Goal: Information Seeking & Learning: Learn about a topic

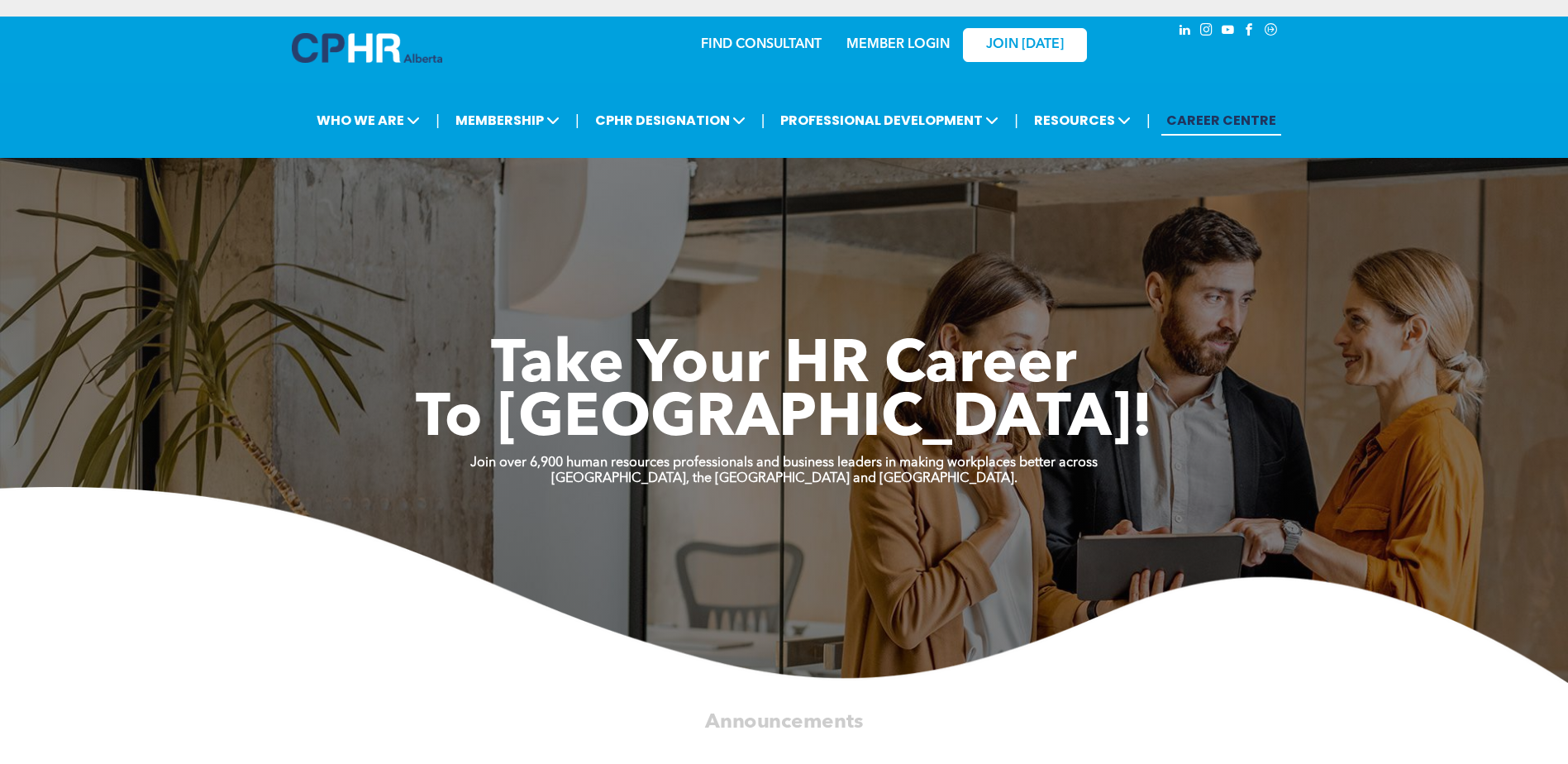
click at [900, 43] on link "MEMBER LOGIN" at bounding box center [898, 45] width 103 height 14
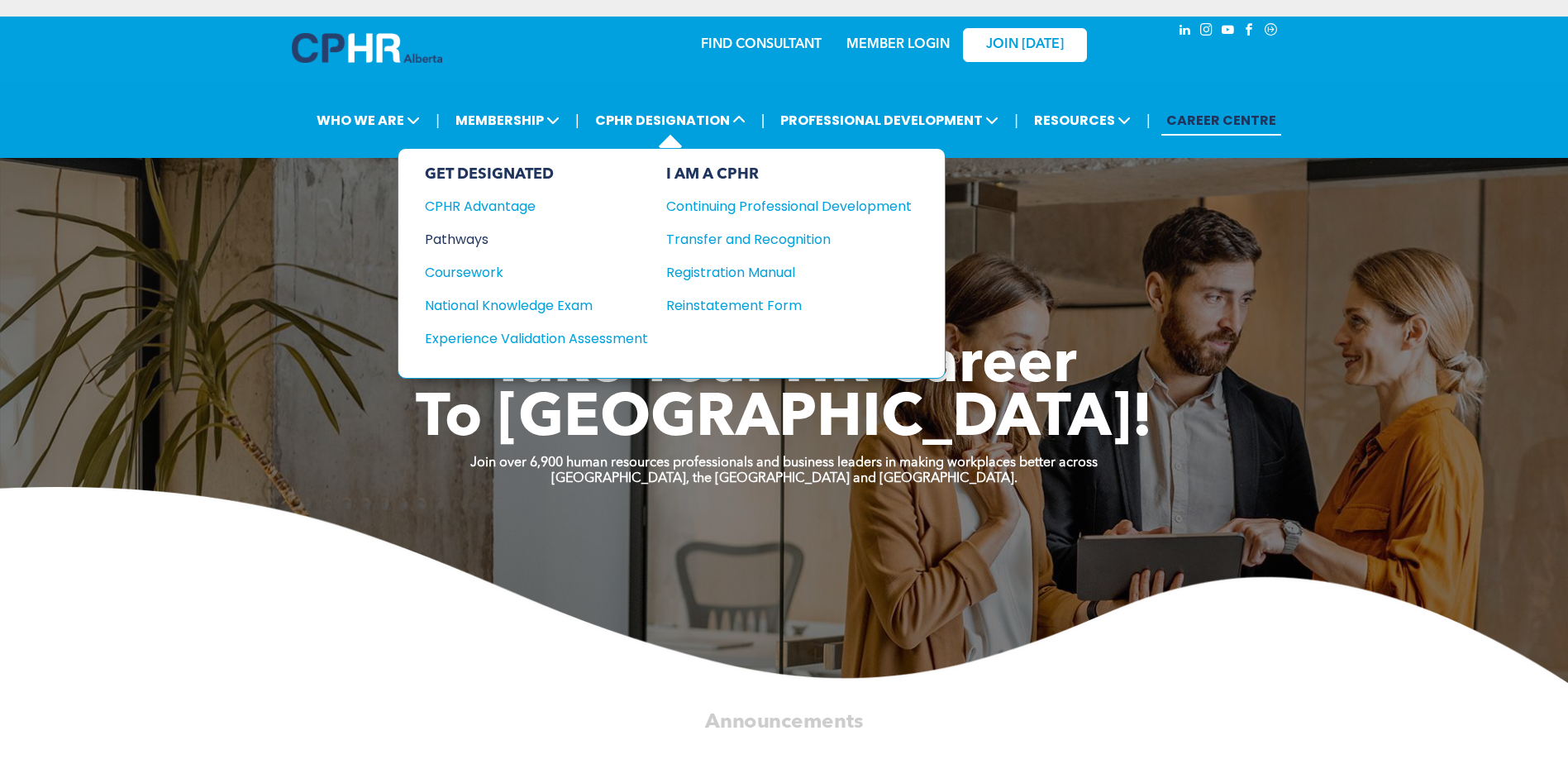
click at [470, 234] on div "Pathways" at bounding box center [525, 240] width 201 height 20
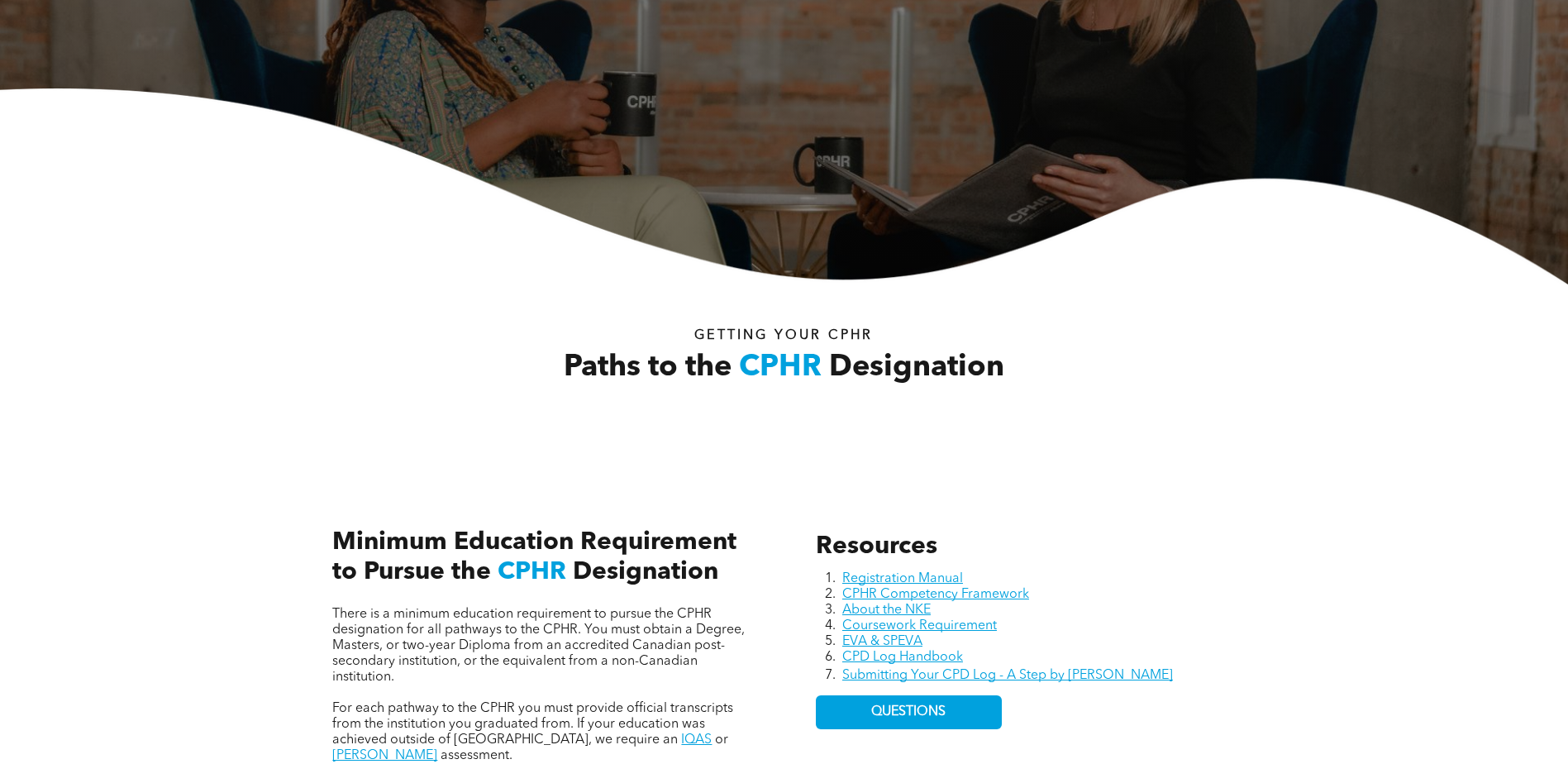
scroll to position [496, 0]
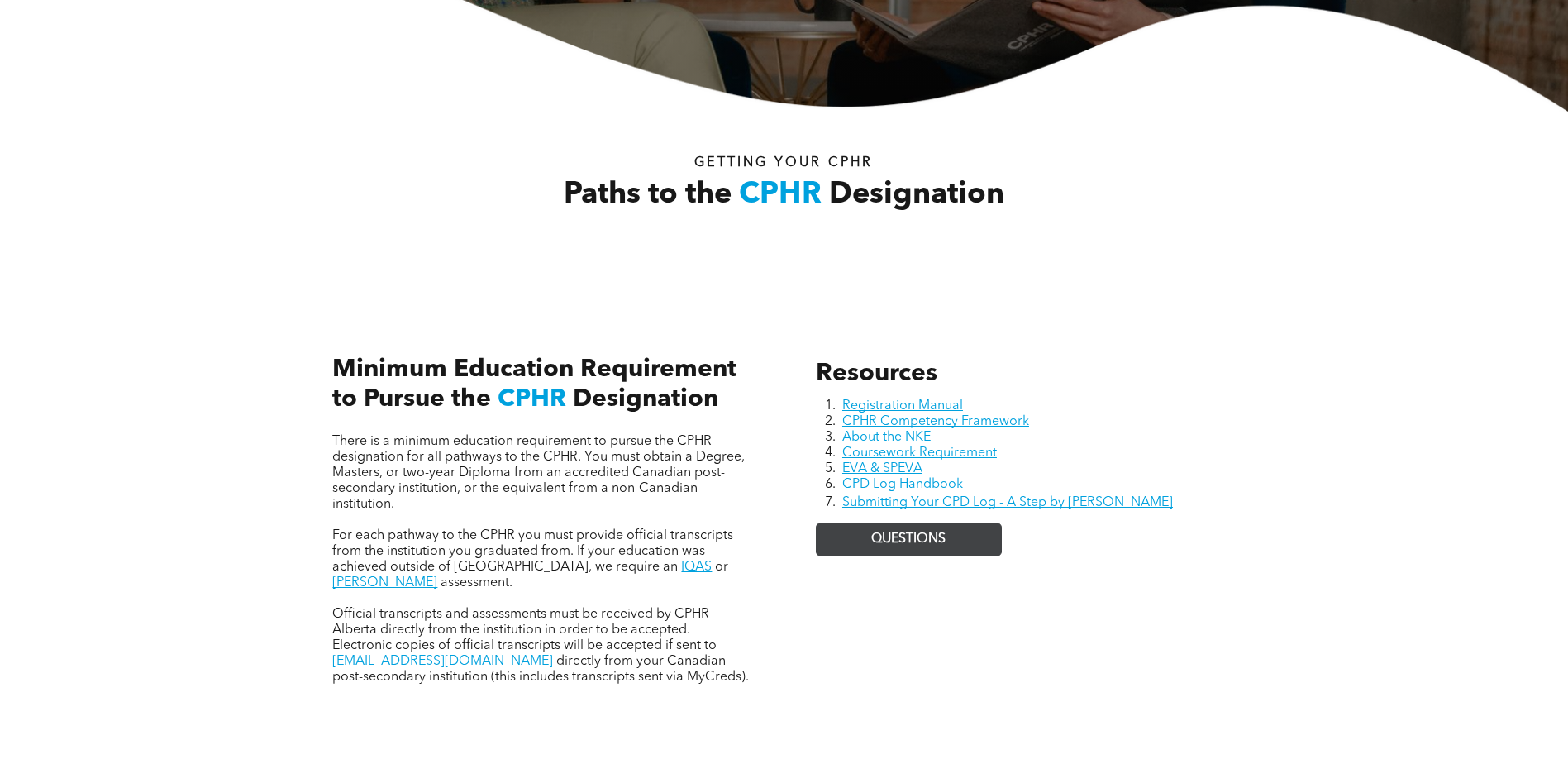
click at [887, 542] on span "QUESTIONS" at bounding box center [908, 539] width 74 height 15
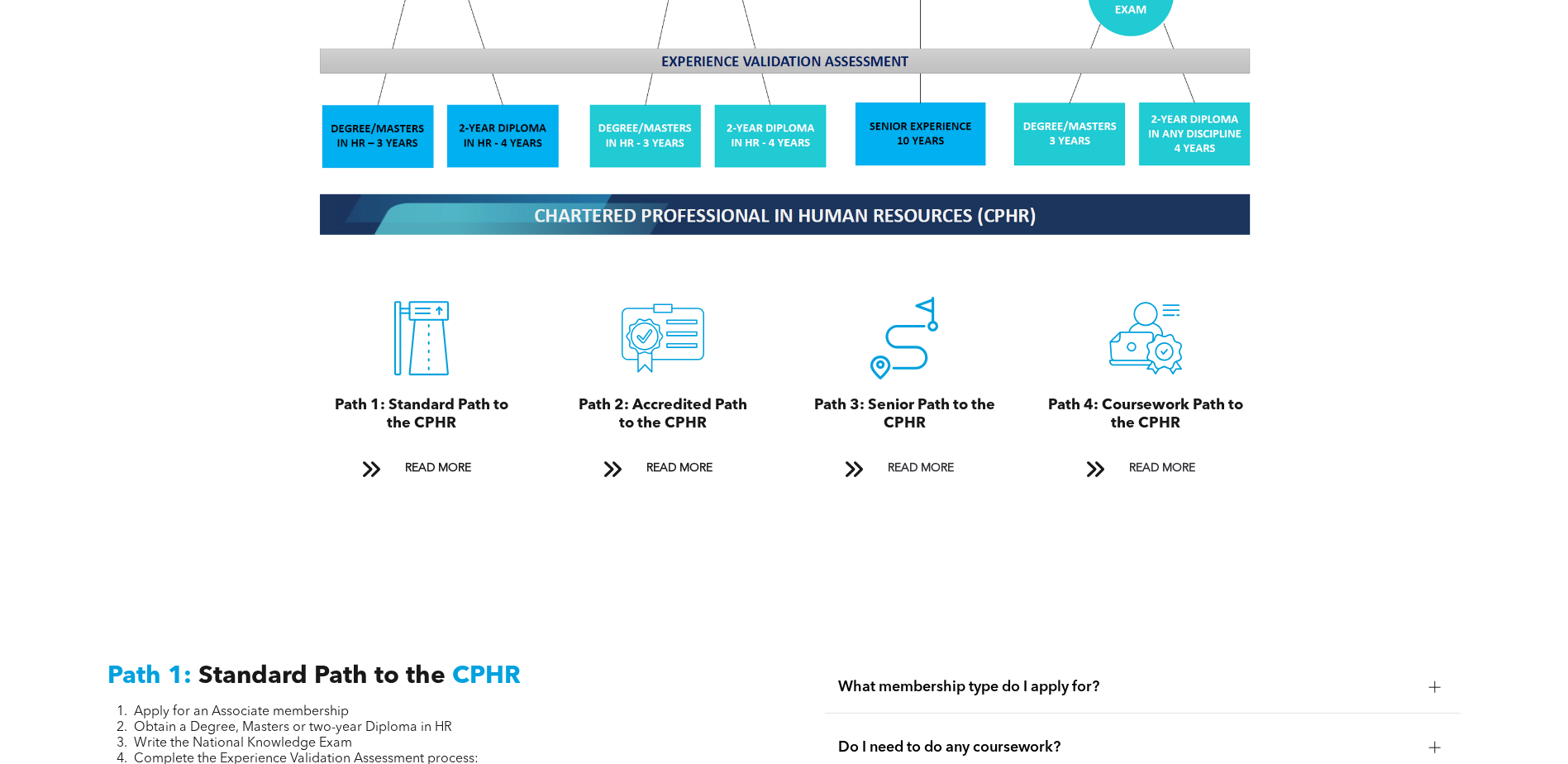
scroll to position [1736, 0]
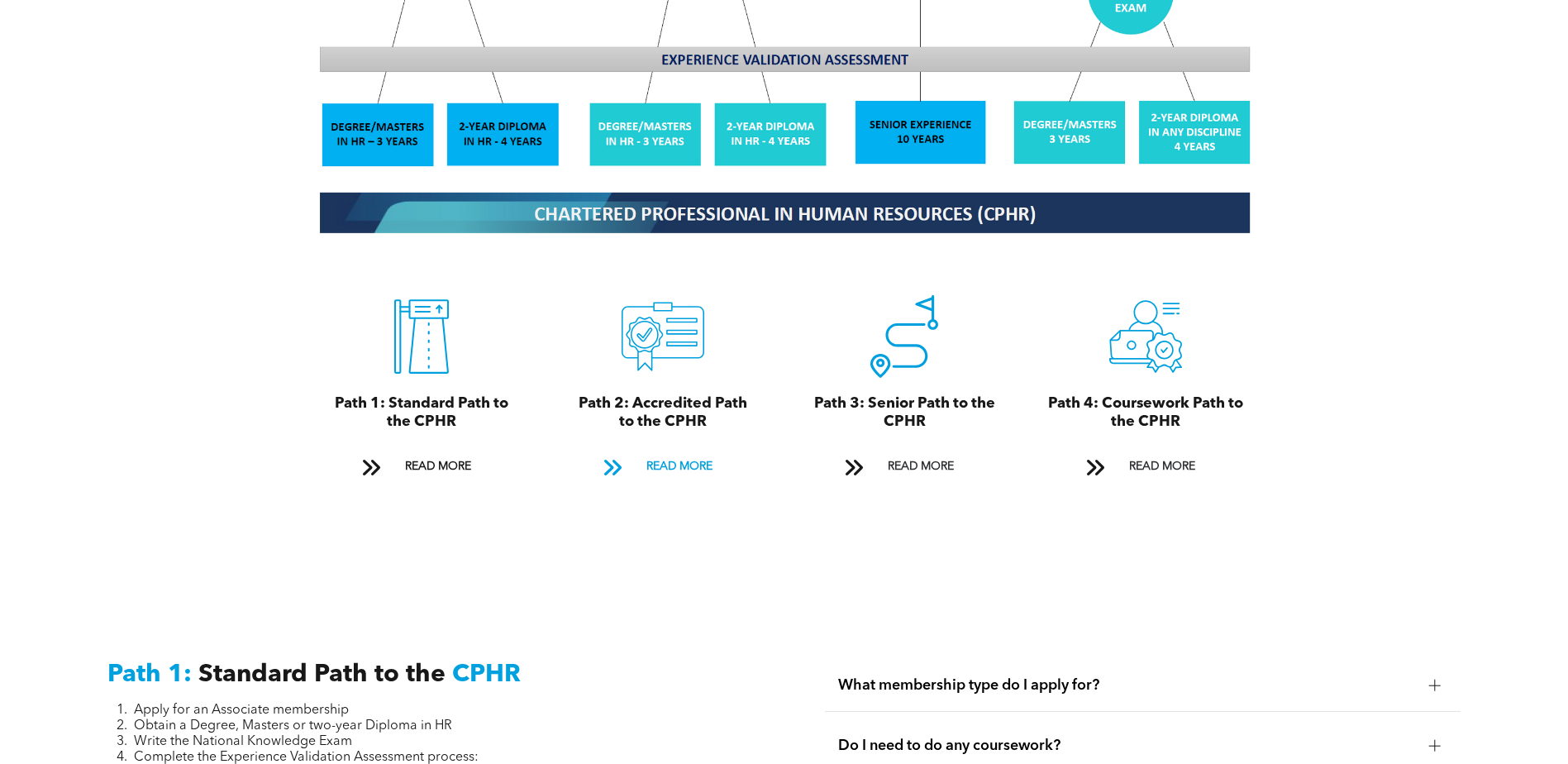
click at [656, 451] on span "READ MORE" at bounding box center [679, 466] width 78 height 31
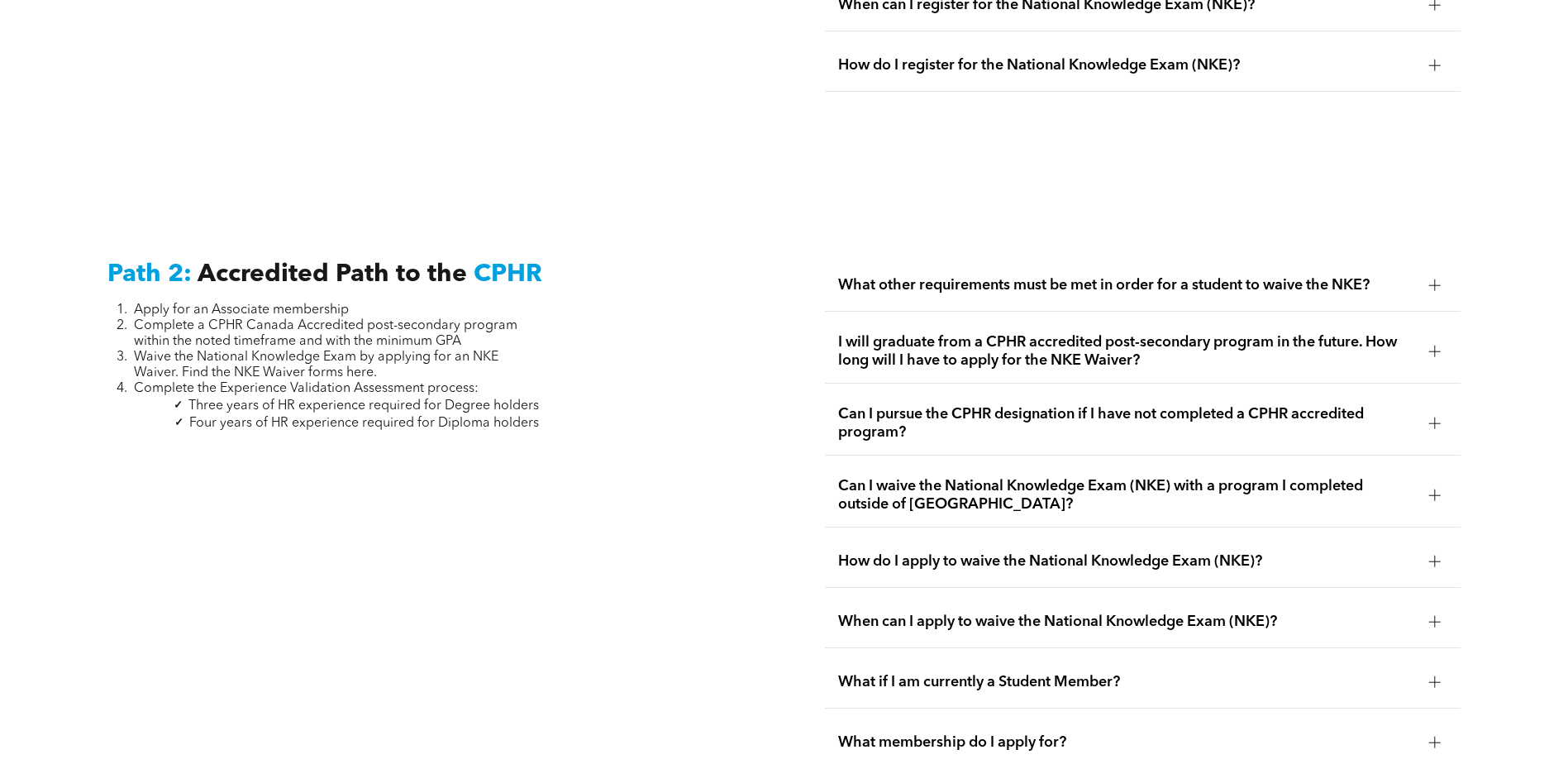
scroll to position [2535, 0]
click at [1431, 286] on div at bounding box center [1435, 286] width 12 height 1
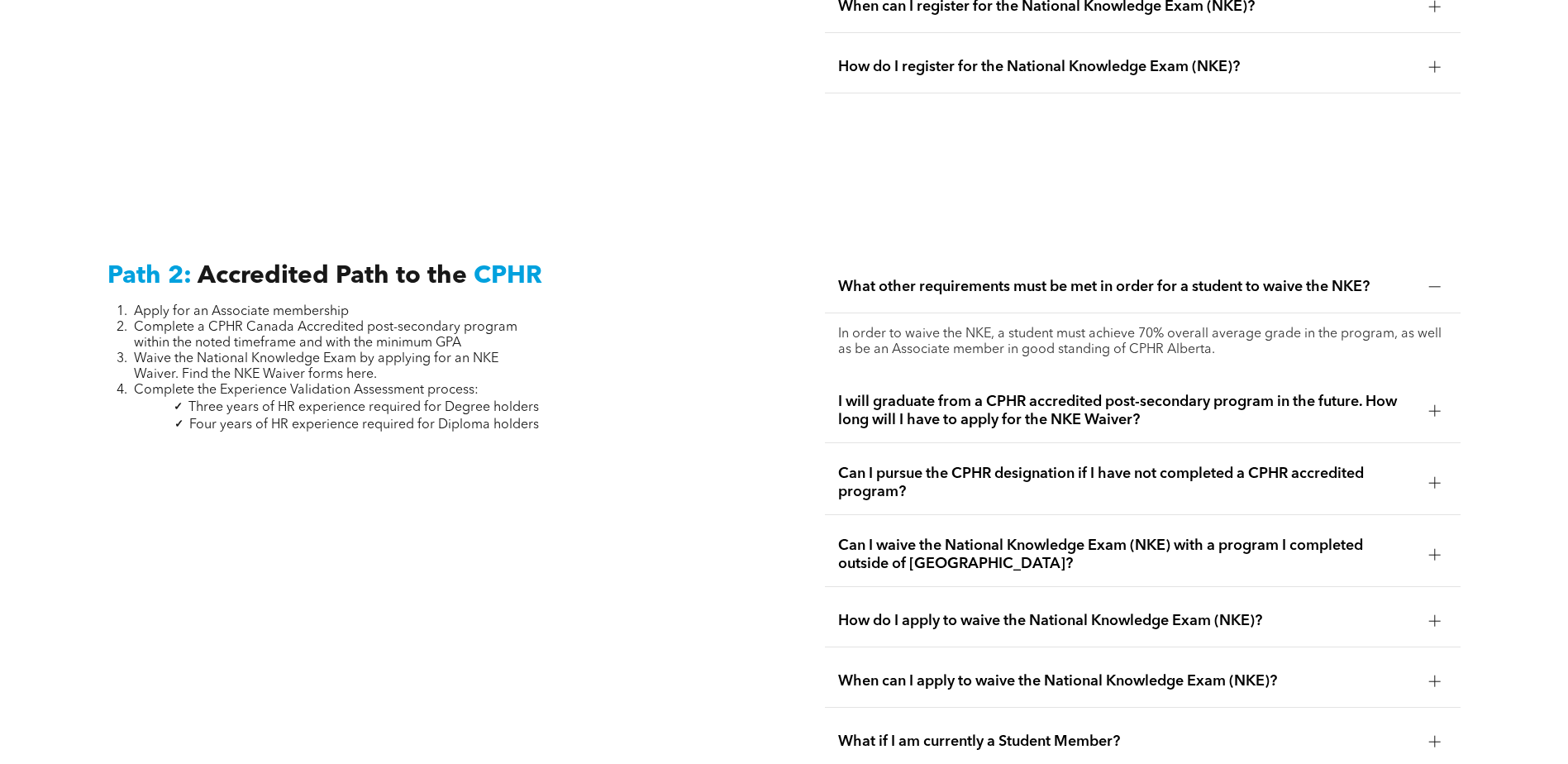
click at [940, 394] on span "I will graduate from a CPHR accredited post-secondary program in the future. Ho…" at bounding box center [1127, 410] width 578 height 37
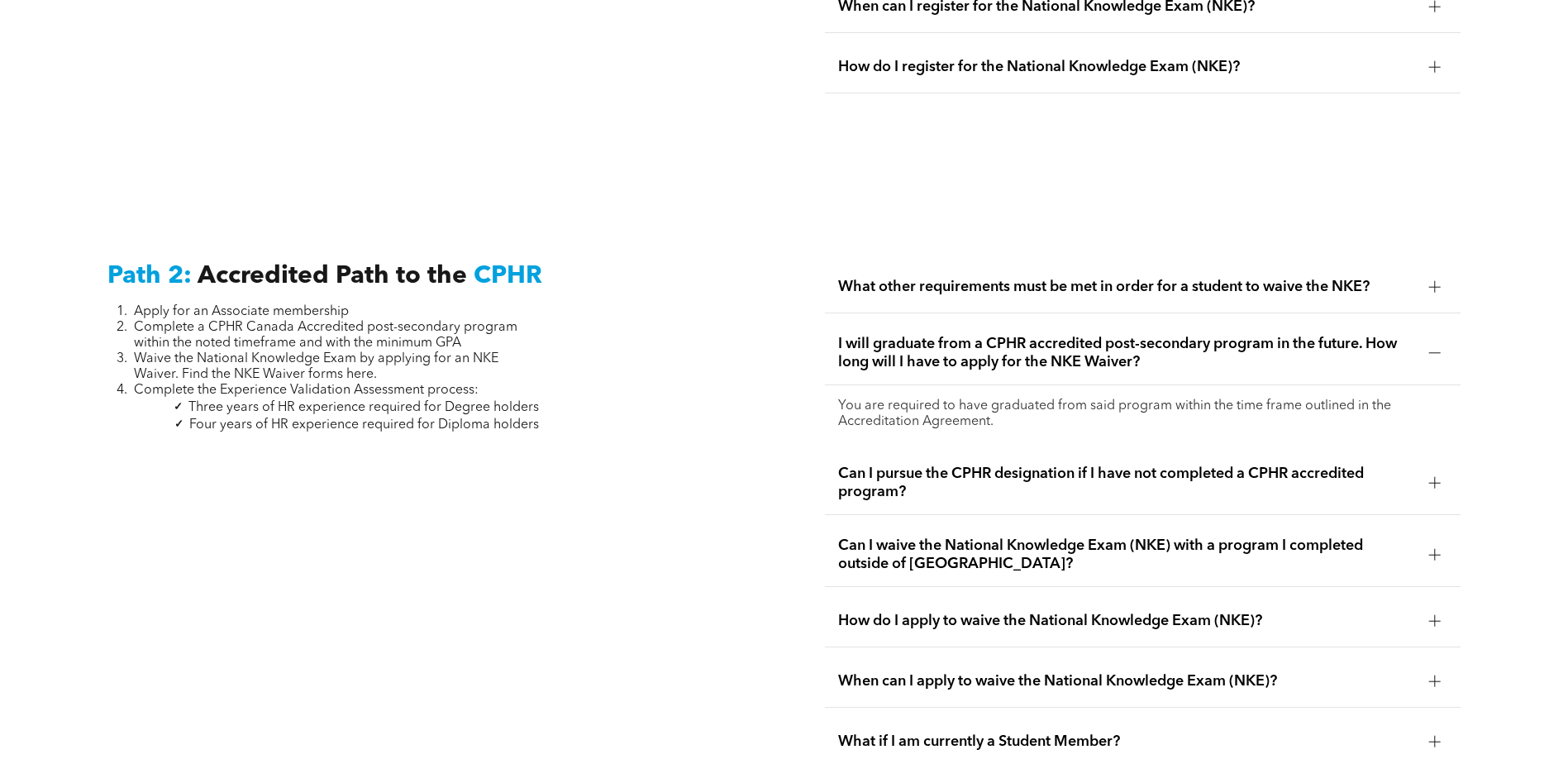
click at [1049, 465] on span "Can I pursue the CPHR designation if I have not completed a CPHR accredited pro…" at bounding box center [1127, 483] width 578 height 37
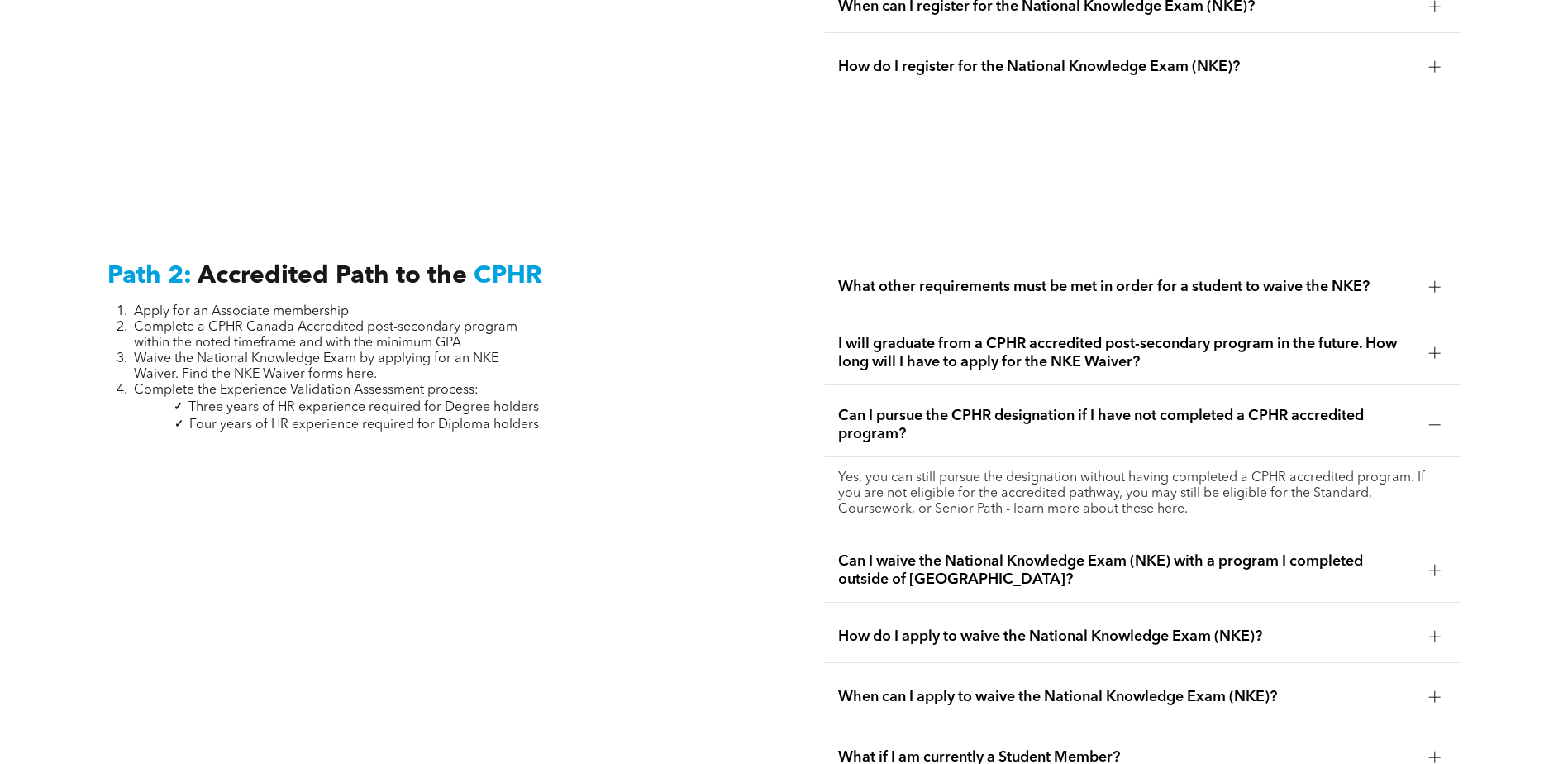
click at [1131, 553] on span "Can I waive the National Knowledge Exam (NKE) with a program I completed outsid…" at bounding box center [1127, 570] width 578 height 37
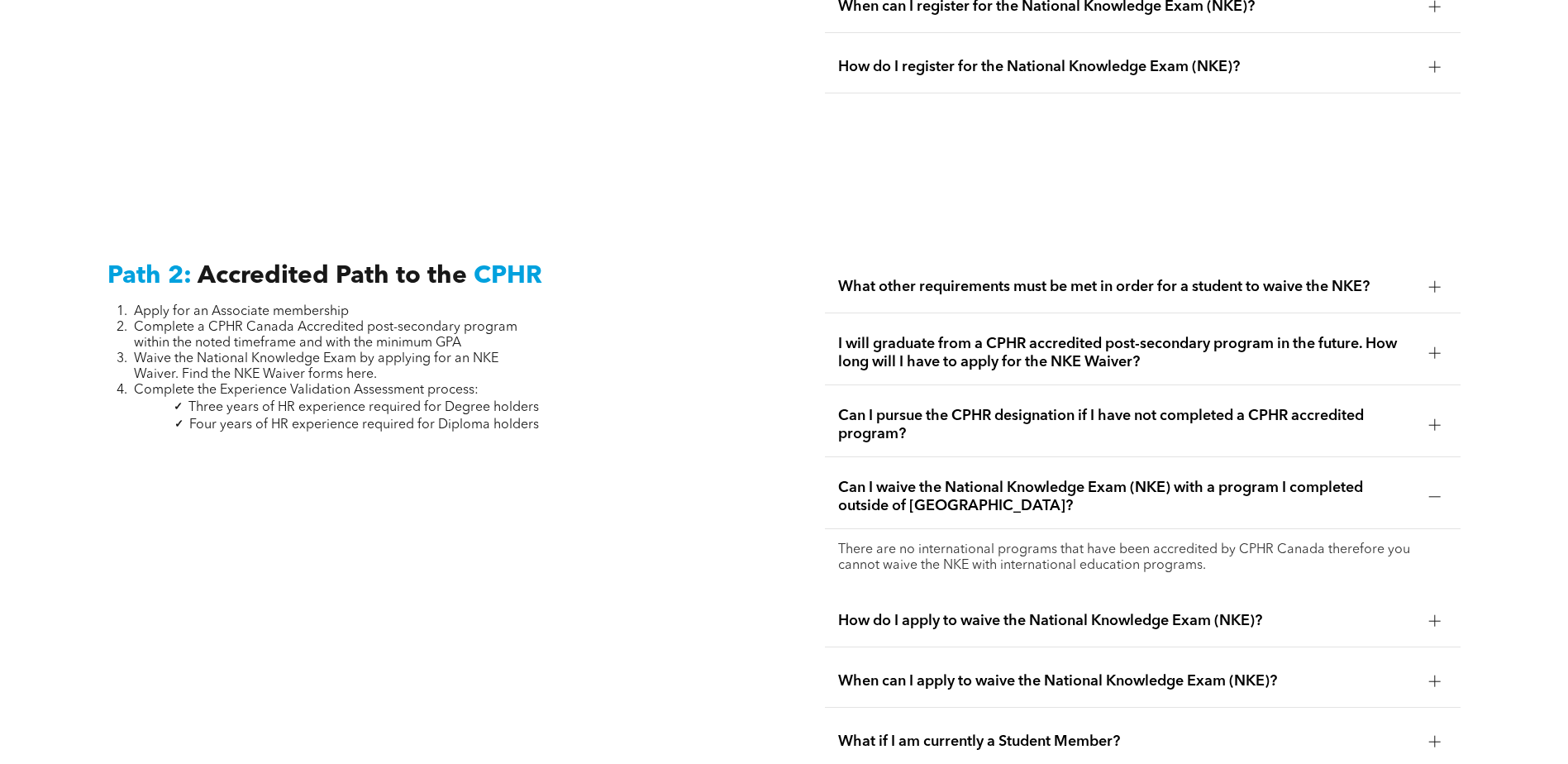
click at [1052, 611] on span "How do I apply to waive the National Knowledge Exam (NKE)?" at bounding box center [1127, 620] width 578 height 18
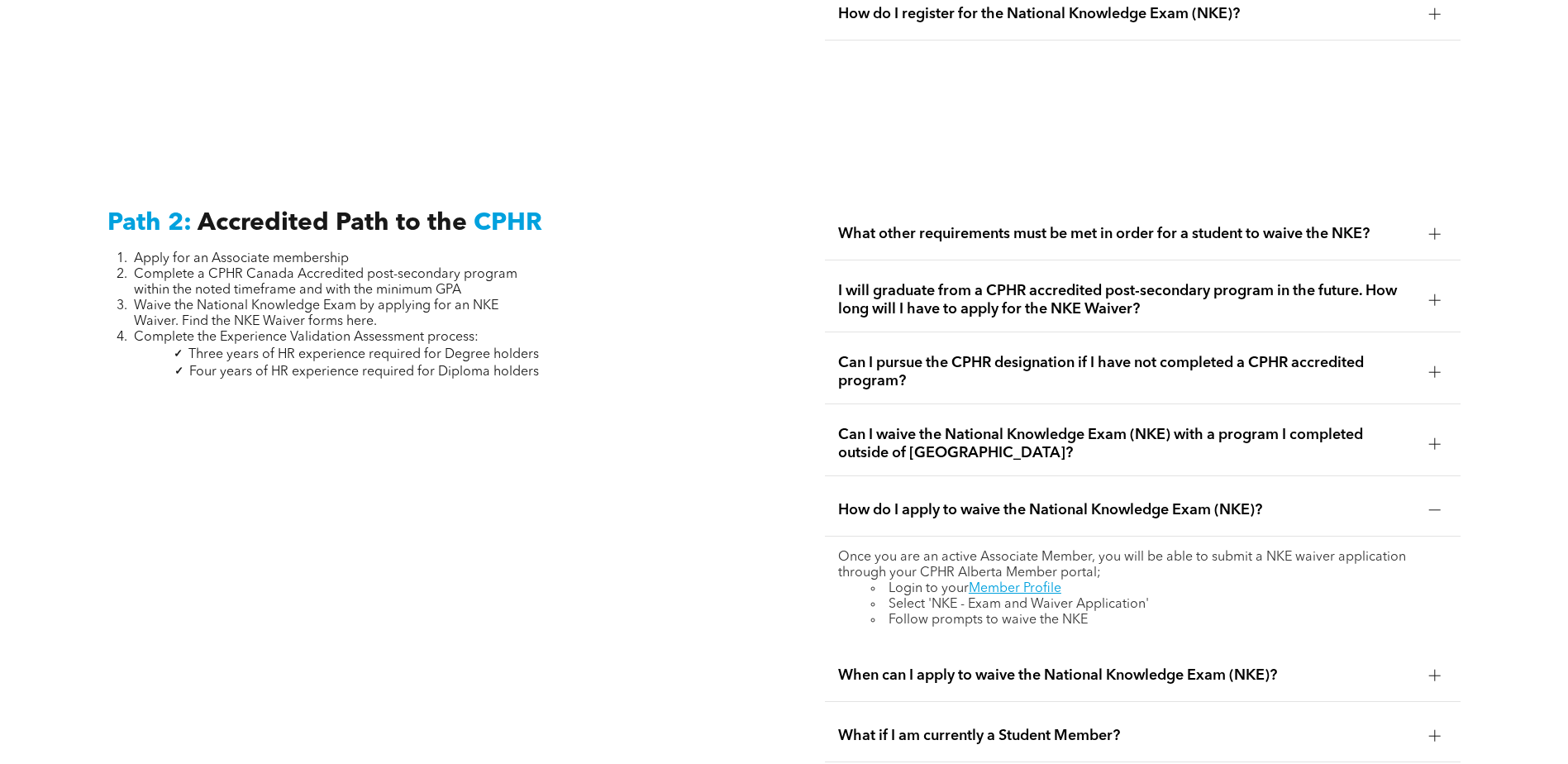
scroll to position [2618, 0]
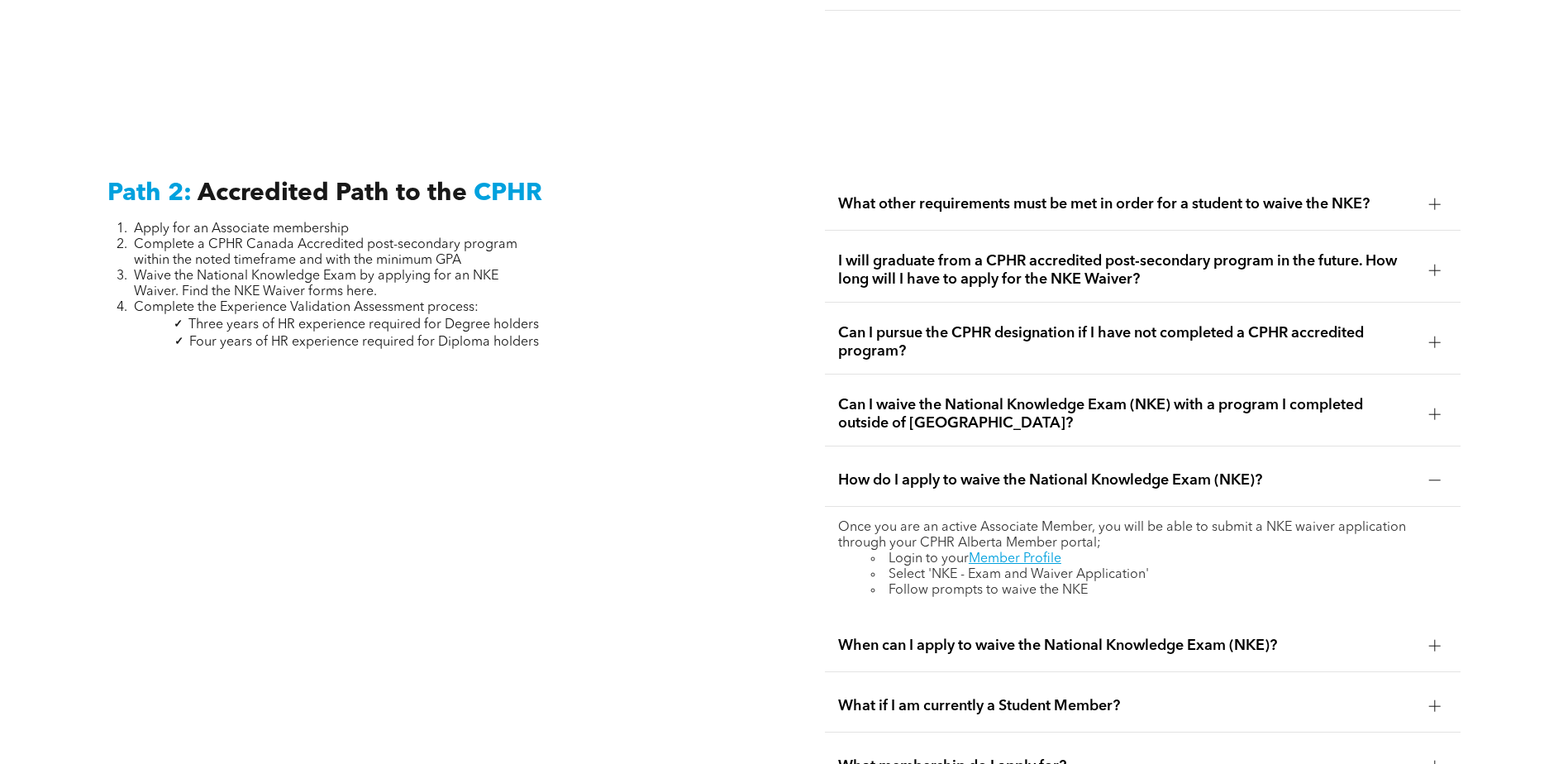
click at [1005, 636] on span "When can I apply to waive the National Knowledge Exam (NKE)?" at bounding box center [1127, 645] width 578 height 18
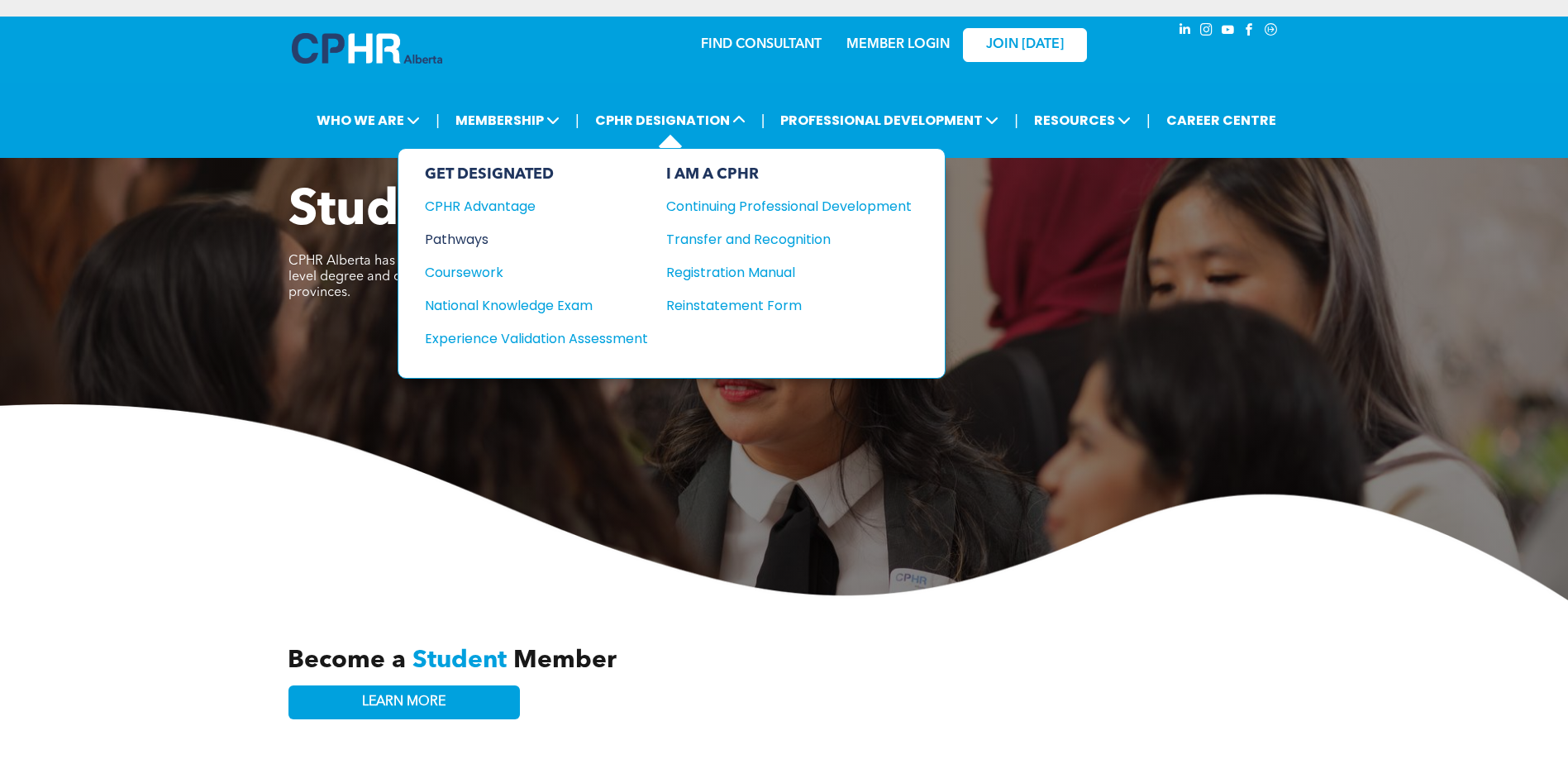
click at [454, 239] on div "Pathways" at bounding box center [525, 240] width 201 height 20
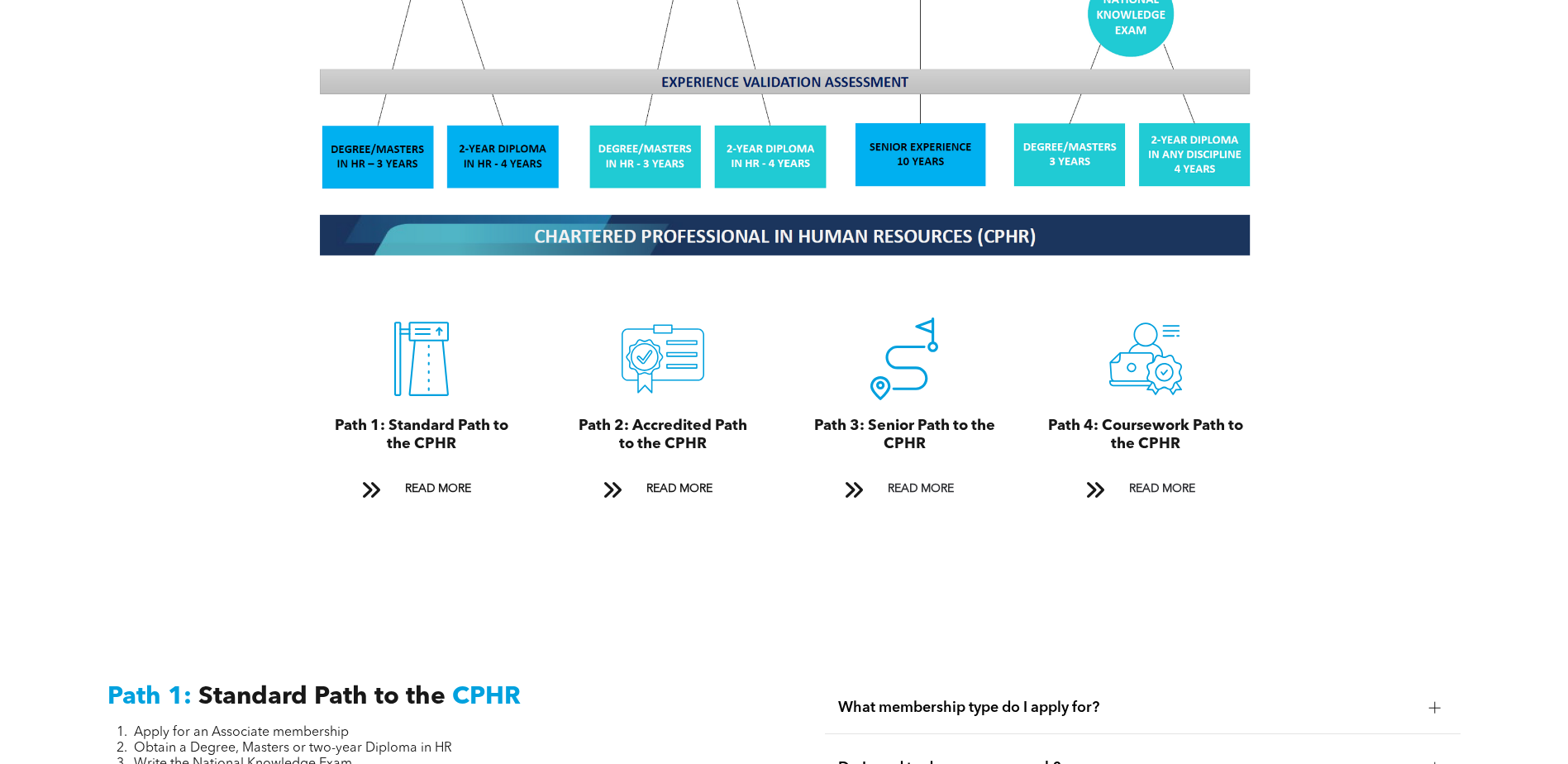
scroll to position [1736, 0]
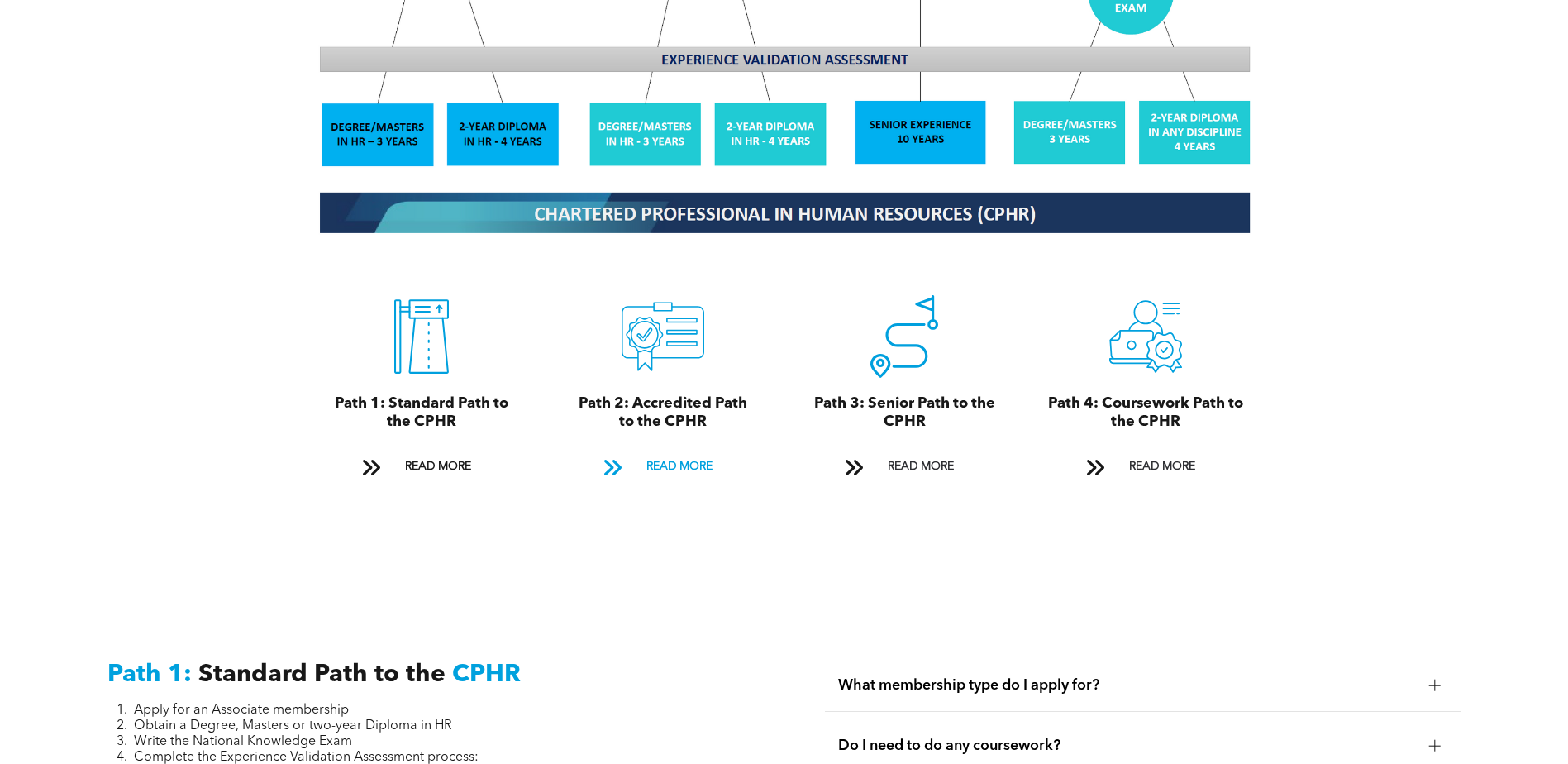
click at [657, 451] on span "READ MORE" at bounding box center [679, 466] width 78 height 31
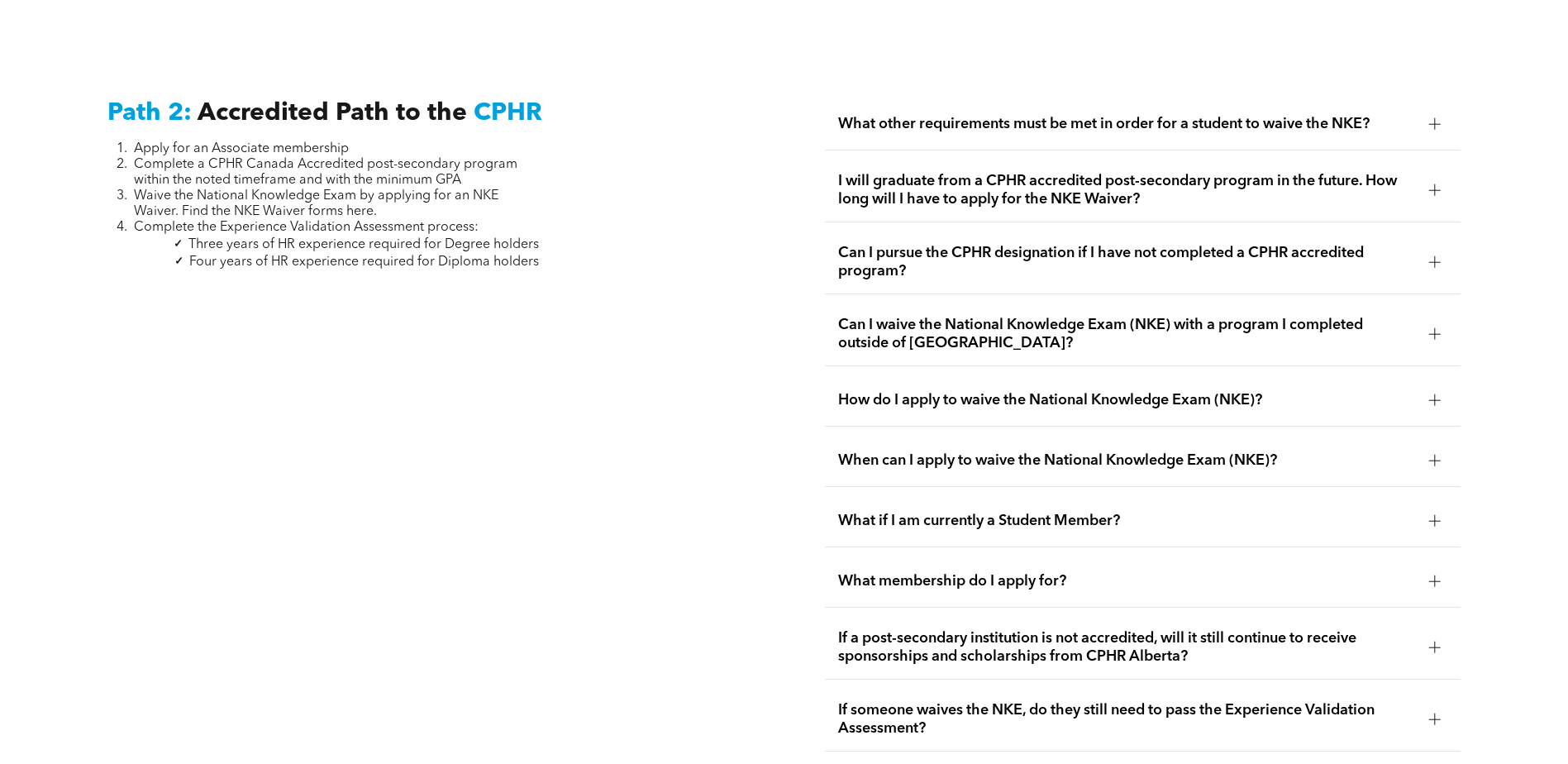
scroll to position [2700, 0]
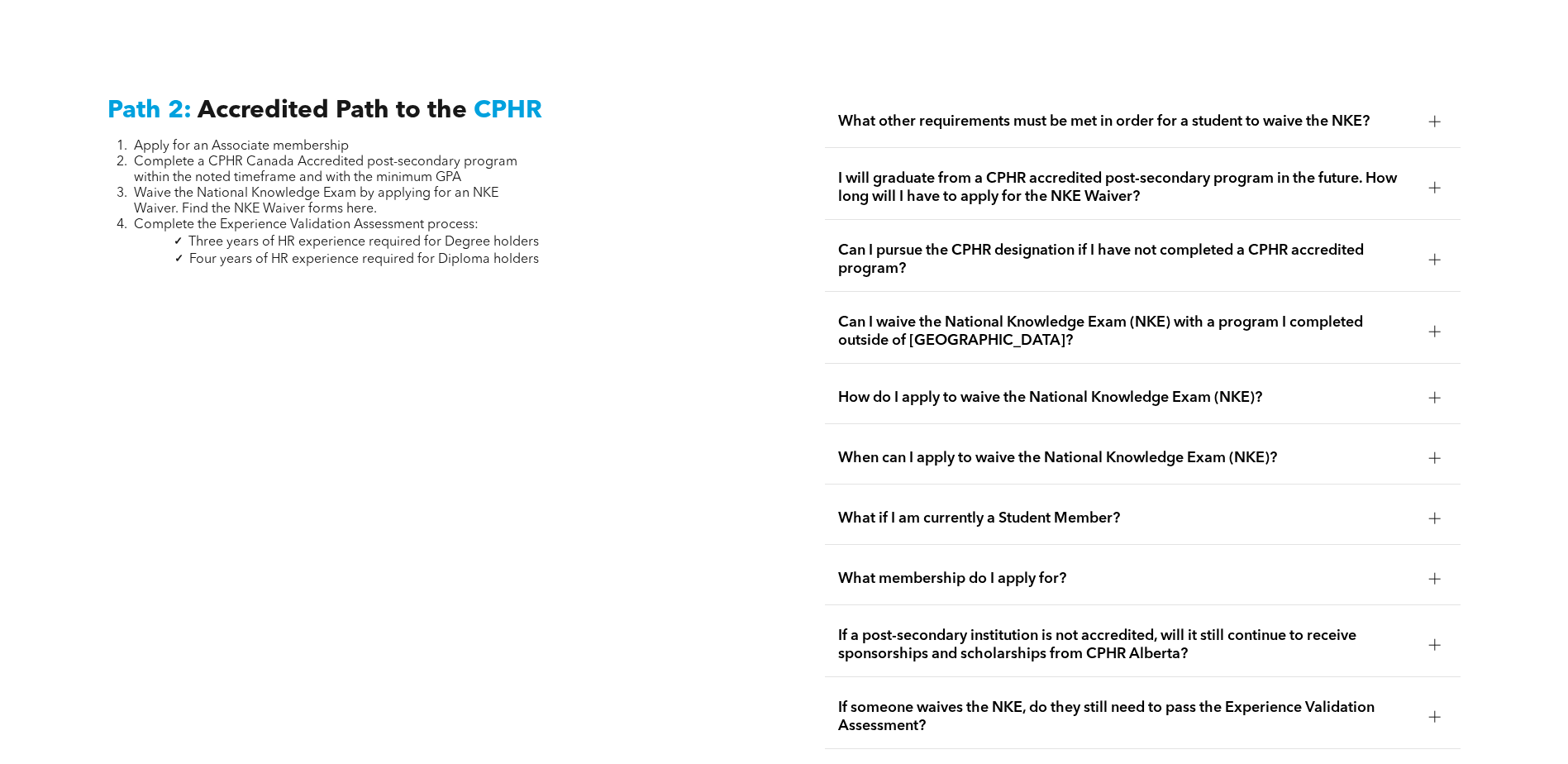
click at [1181, 170] on span "I will graduate from a CPHR accredited post-secondary program in the future. Ho…" at bounding box center [1127, 188] width 578 height 37
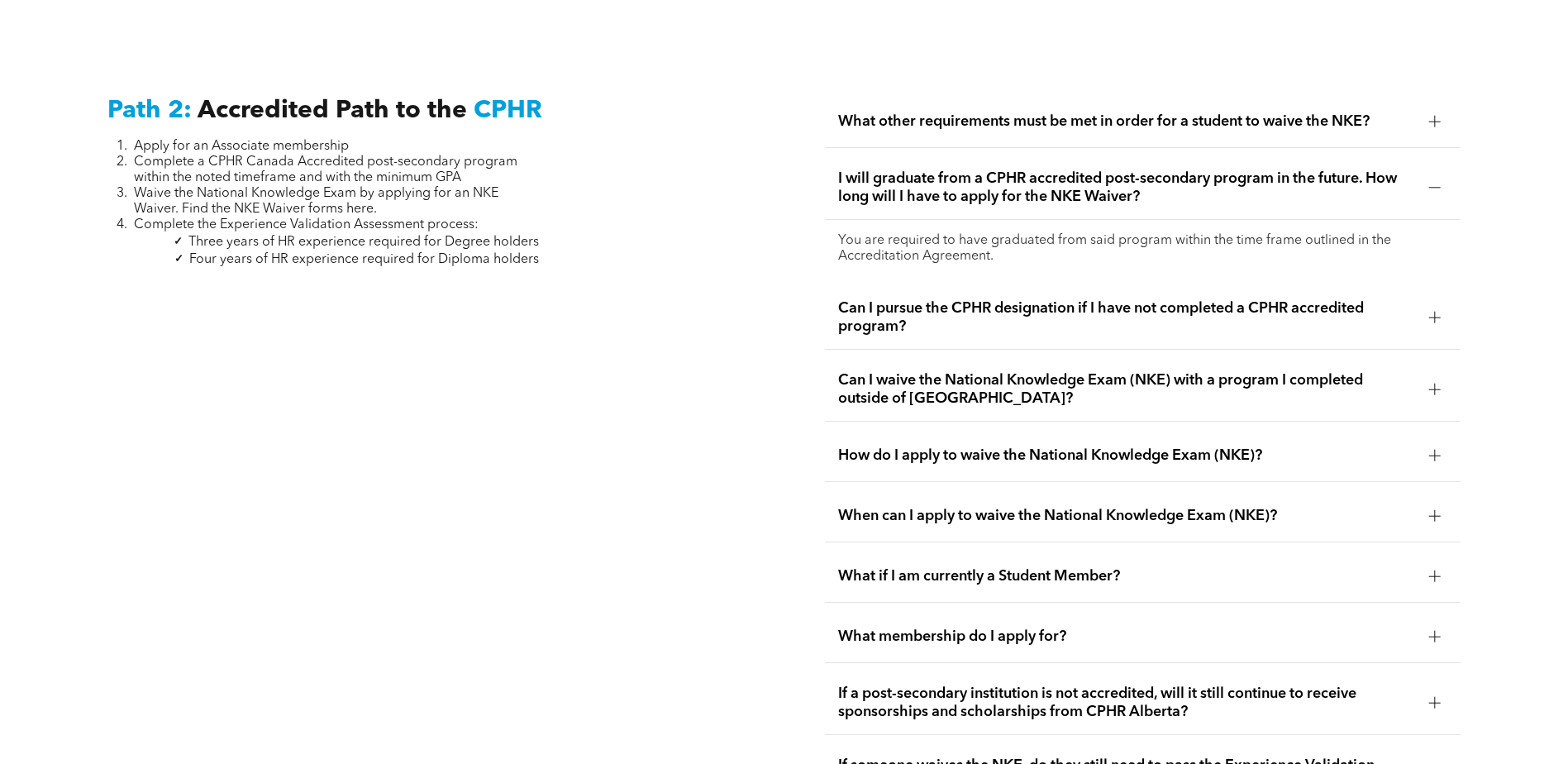
click at [998, 113] on span "What other requirements must be met in order for a student to waive the NKE?" at bounding box center [1127, 121] width 578 height 18
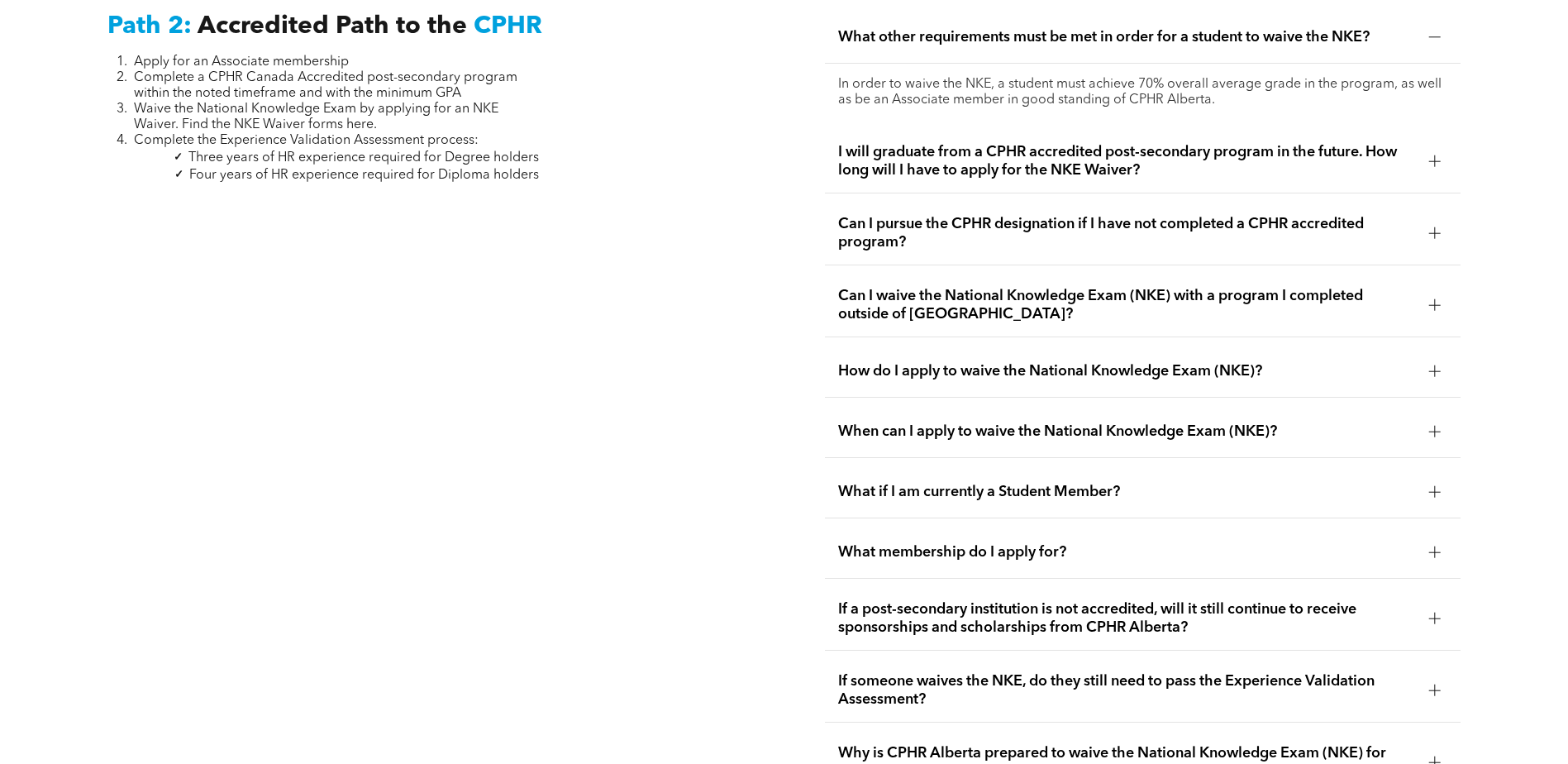
scroll to position [2866, 0]
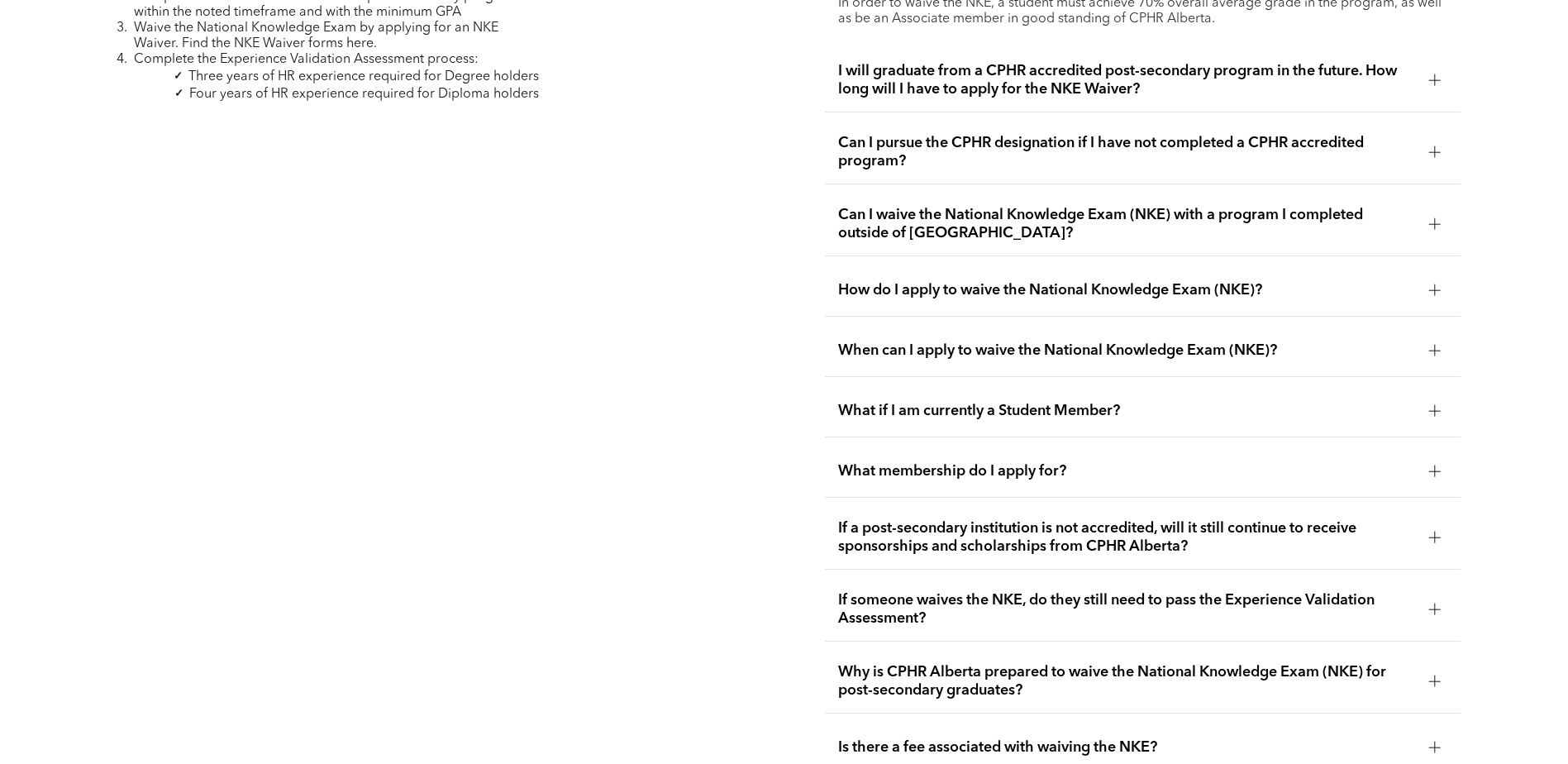
click at [1011, 519] on span "If a post-secondary institution is not accredited, will it still continue to re…" at bounding box center [1127, 537] width 578 height 37
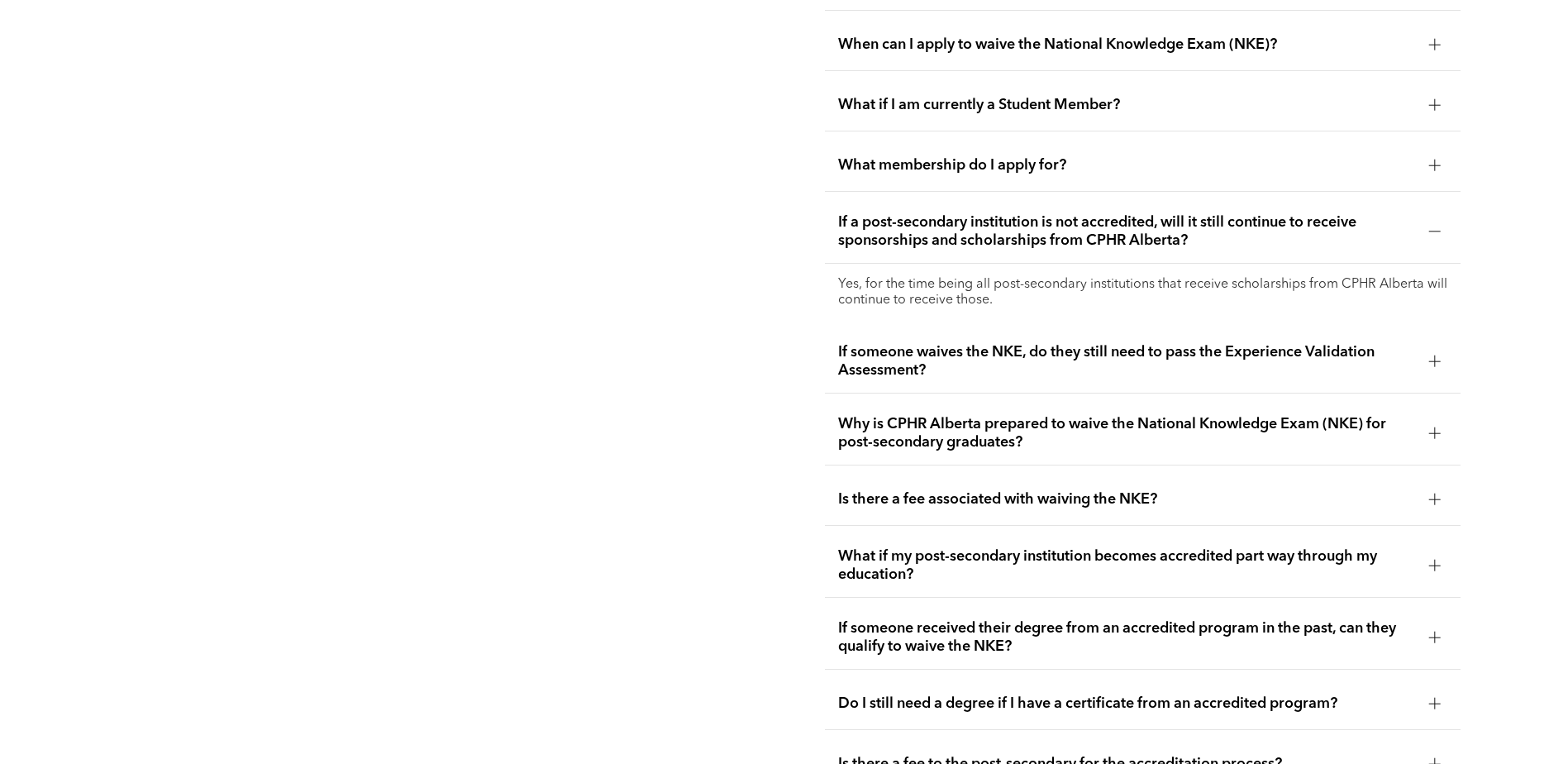
scroll to position [3197, 0]
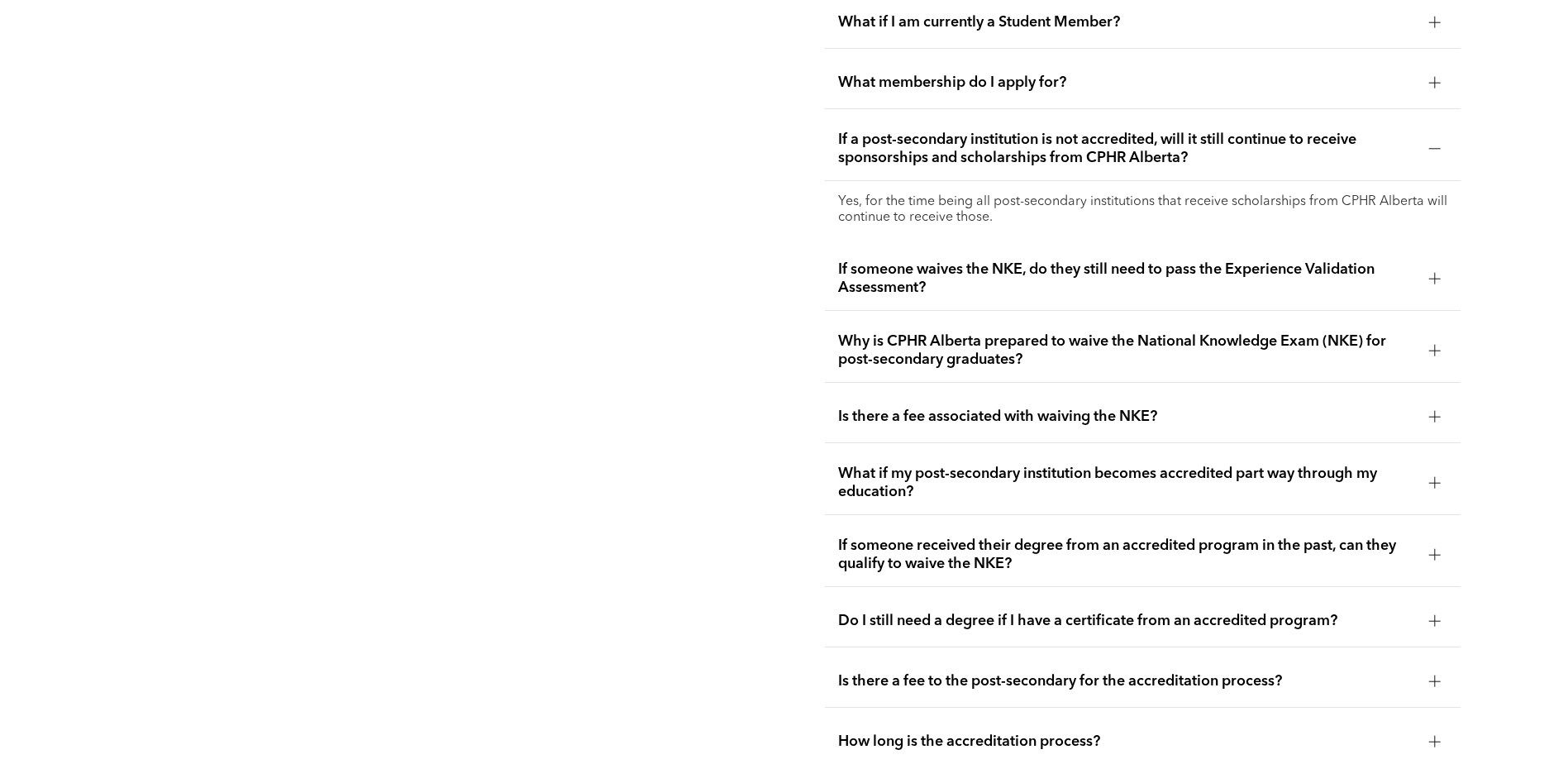
click at [1123, 611] on span "Do I still need a degree if I have a certificate from an accredited program?" at bounding box center [1127, 620] width 578 height 18
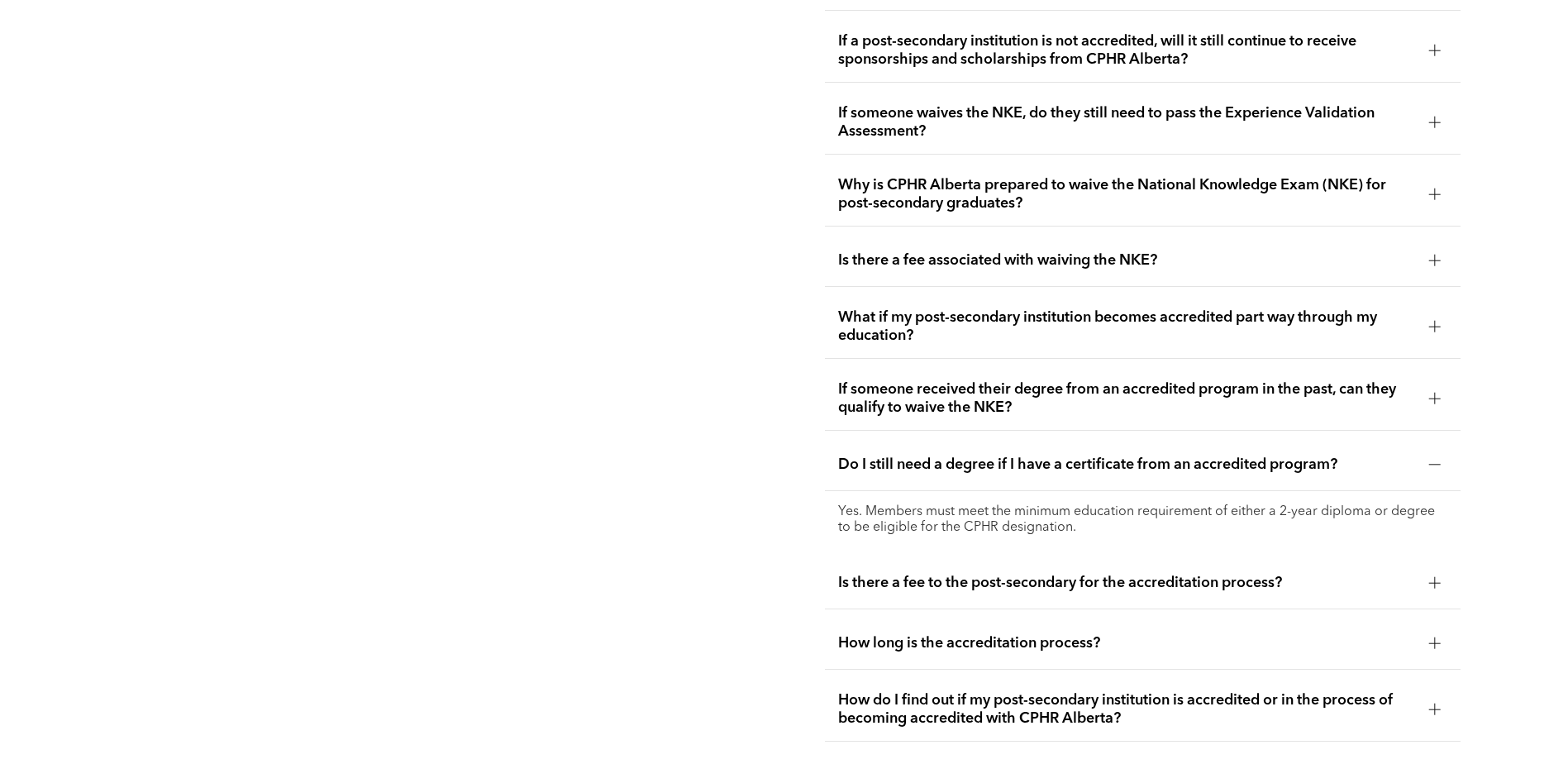
scroll to position [3445, 0]
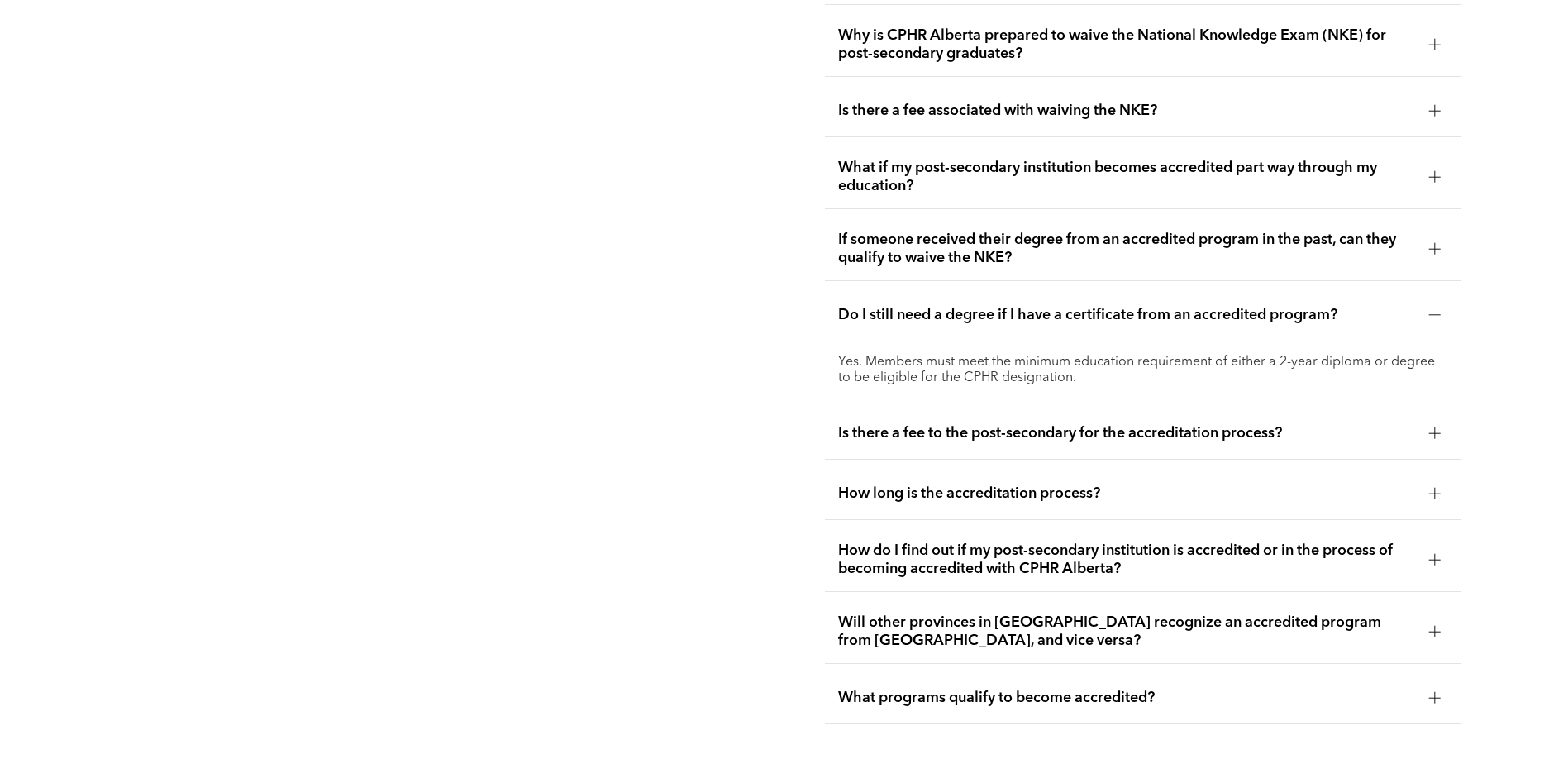
click at [969, 484] on span "How long is the accreditation process?" at bounding box center [1127, 493] width 578 height 18
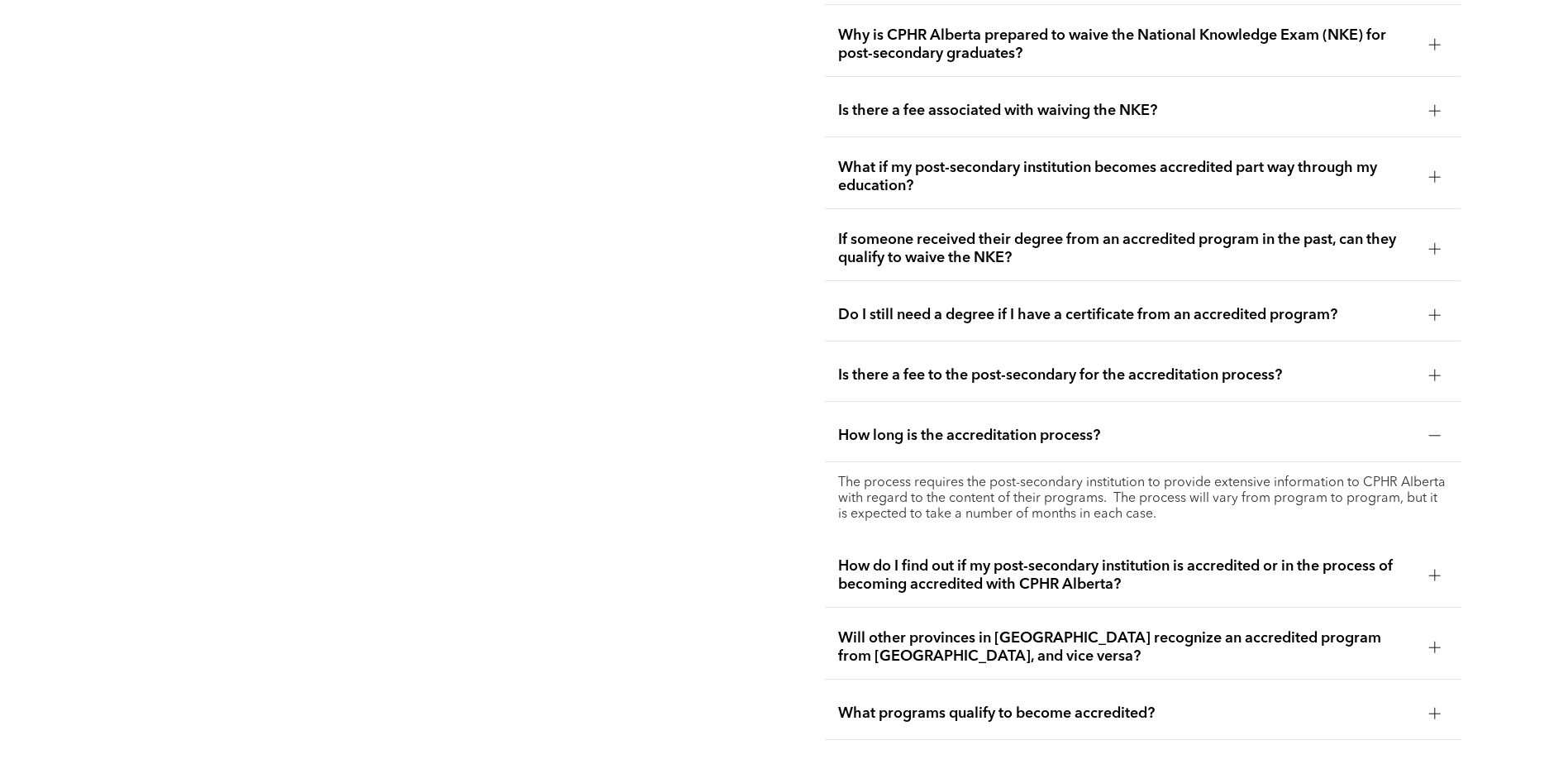
click at [1024, 704] on span "What programs qualify to become accredited?" at bounding box center [1127, 713] width 578 height 18
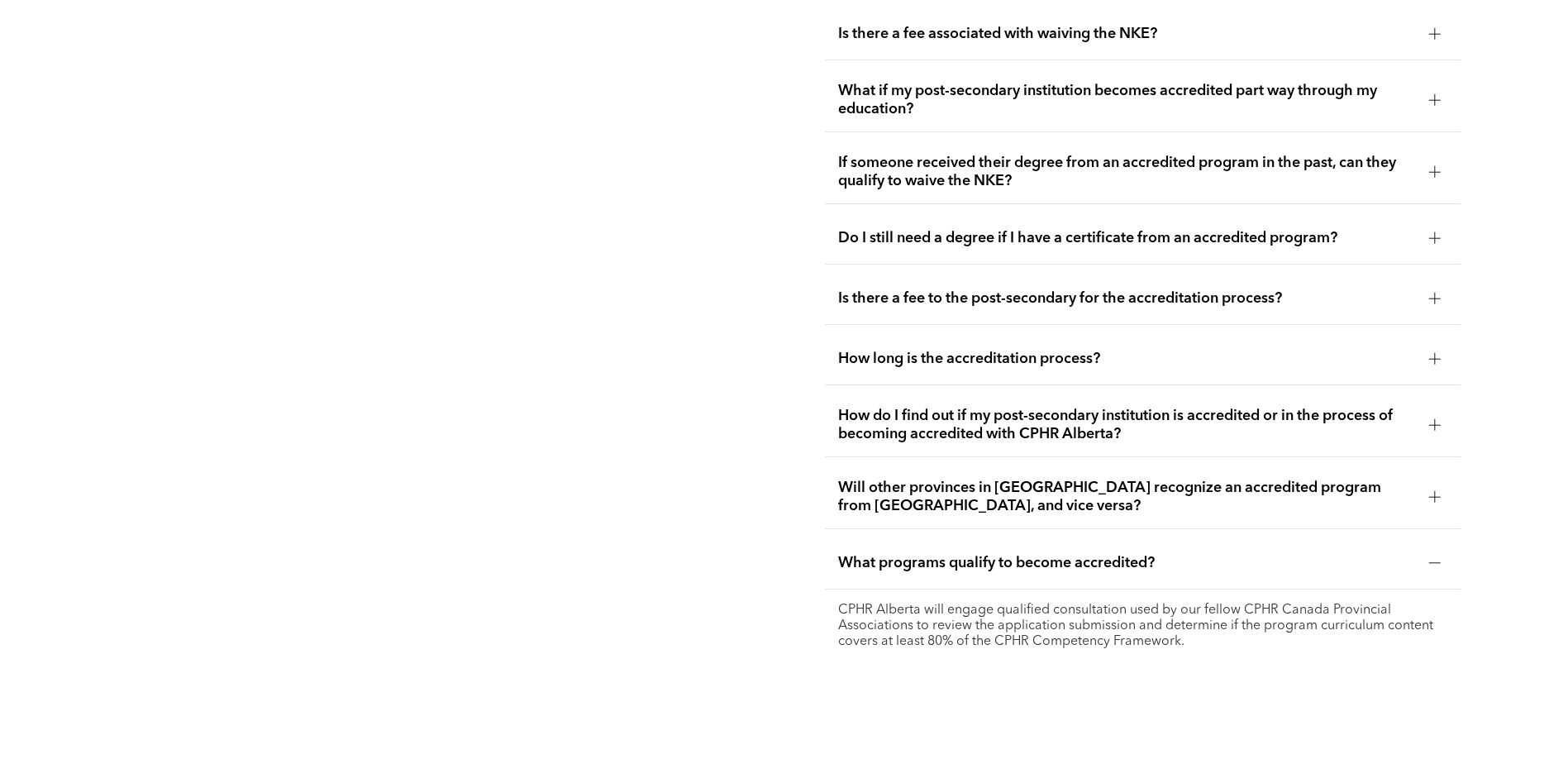
scroll to position [3610, 0]
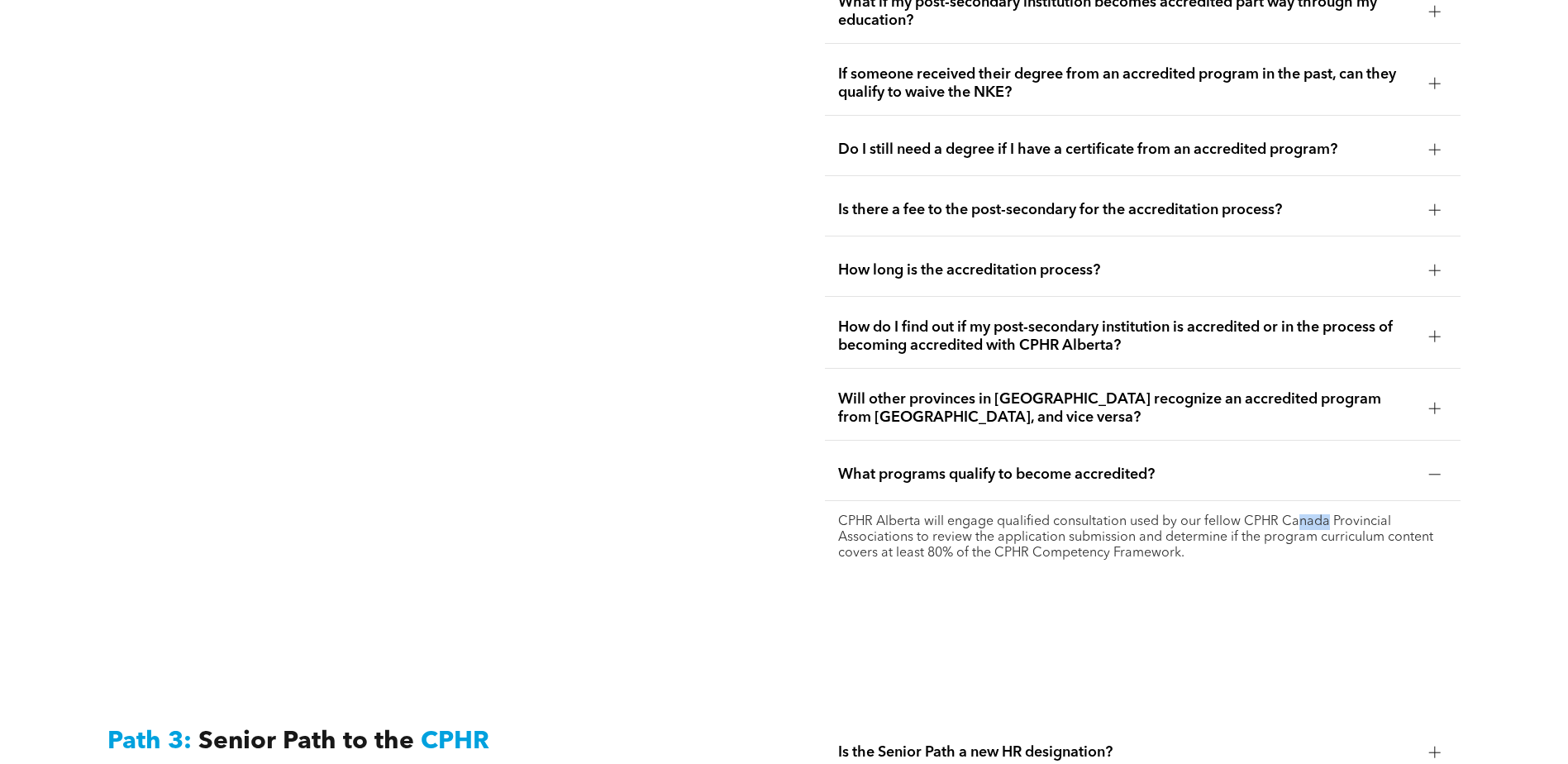
click at [1330, 514] on p "CPHR Alberta will engage qualified consultation used by our fellow CPHR Canada …" at bounding box center [1143, 537] width 609 height 47
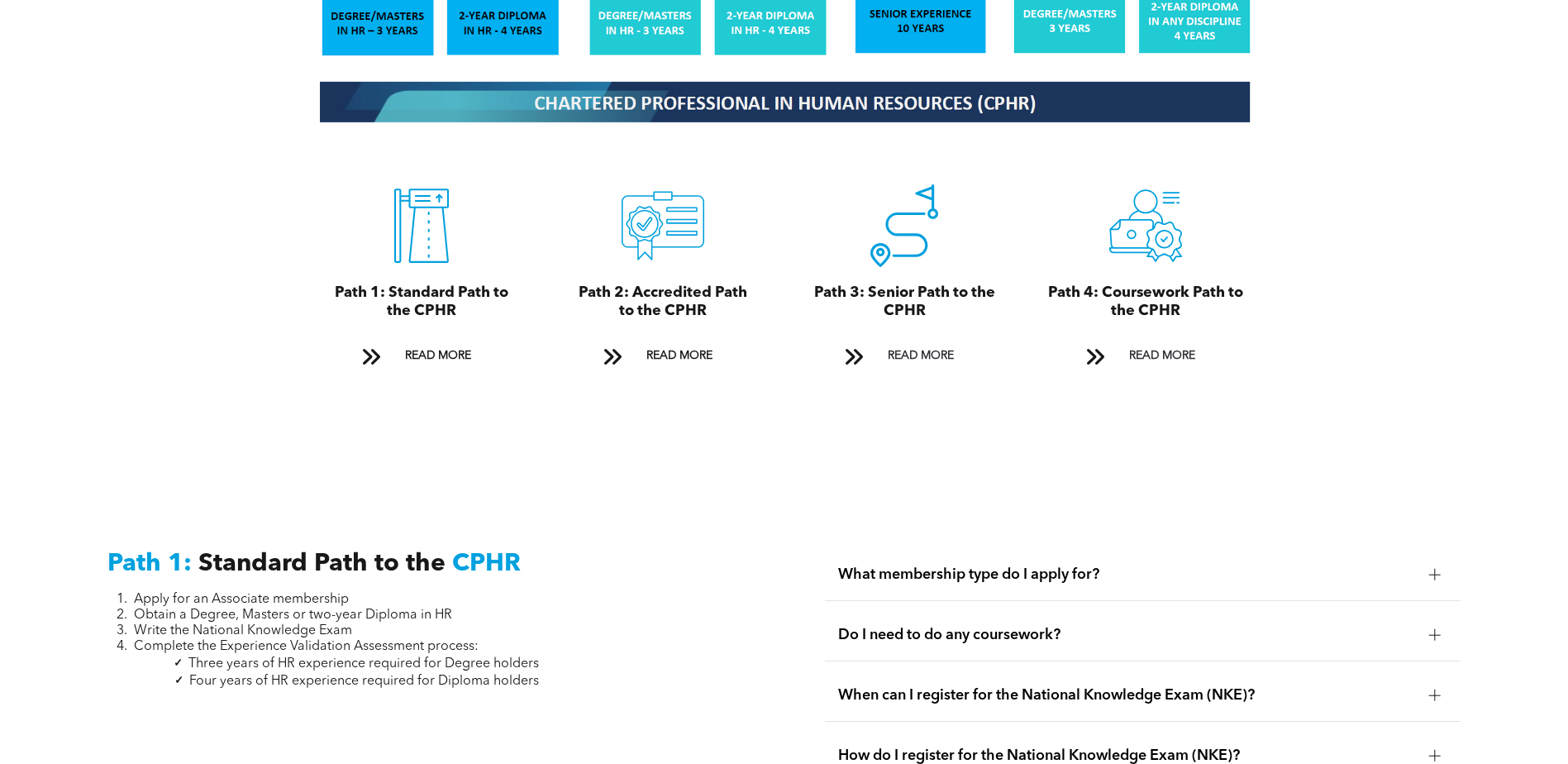
scroll to position [1709, 0]
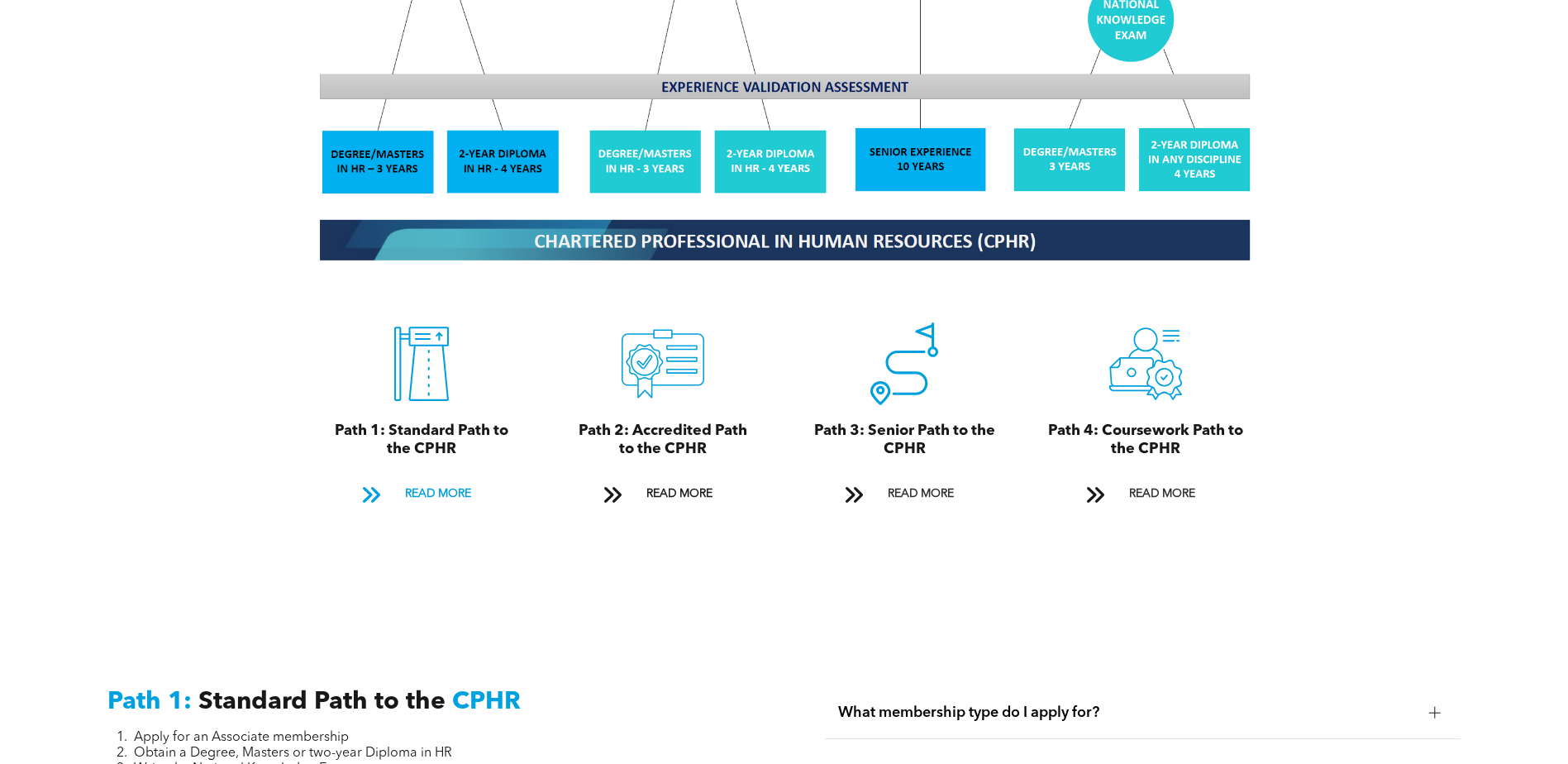
click at [438, 478] on span "READ MORE" at bounding box center [437, 494] width 78 height 31
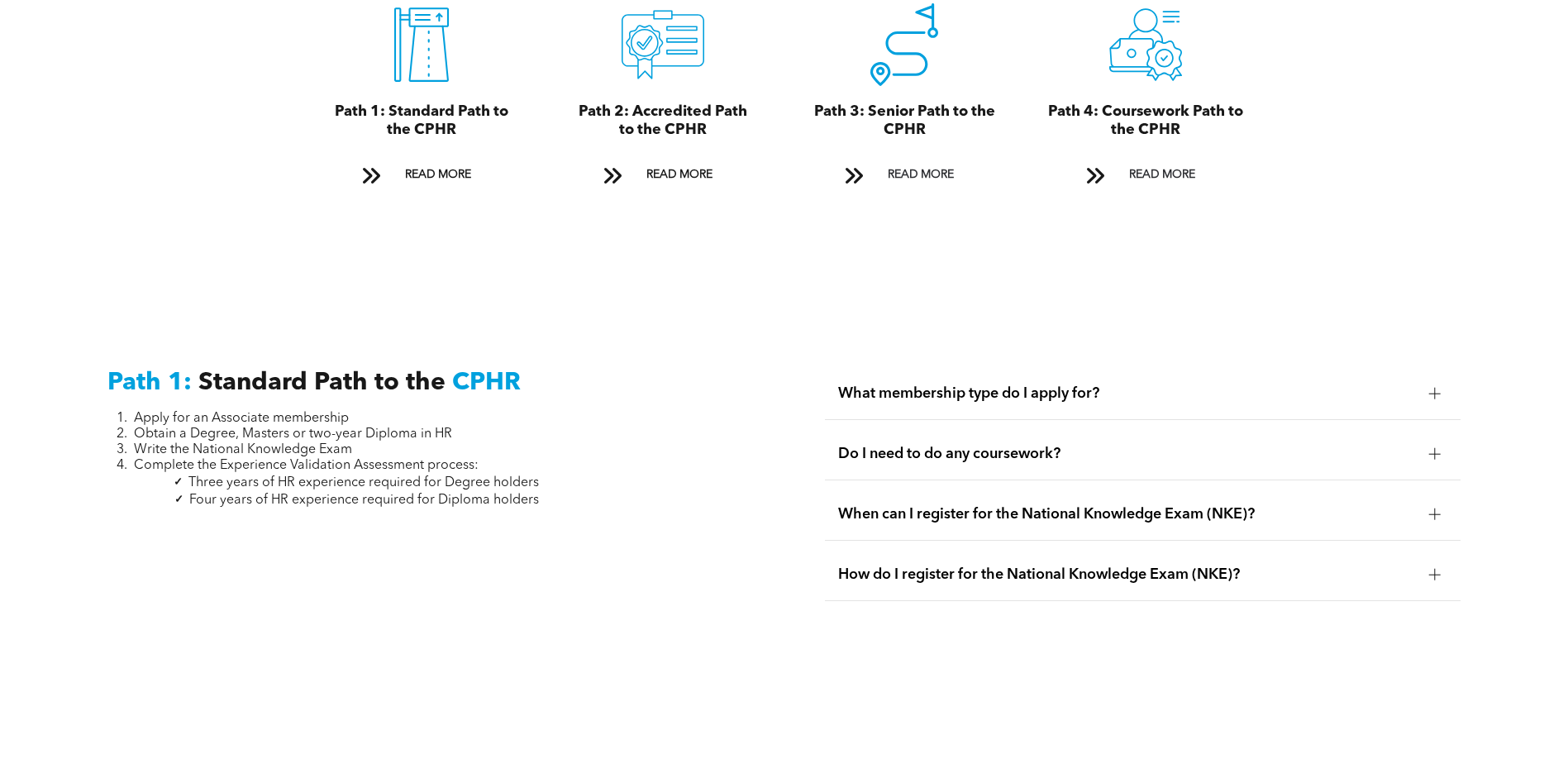
scroll to position [2300, 0]
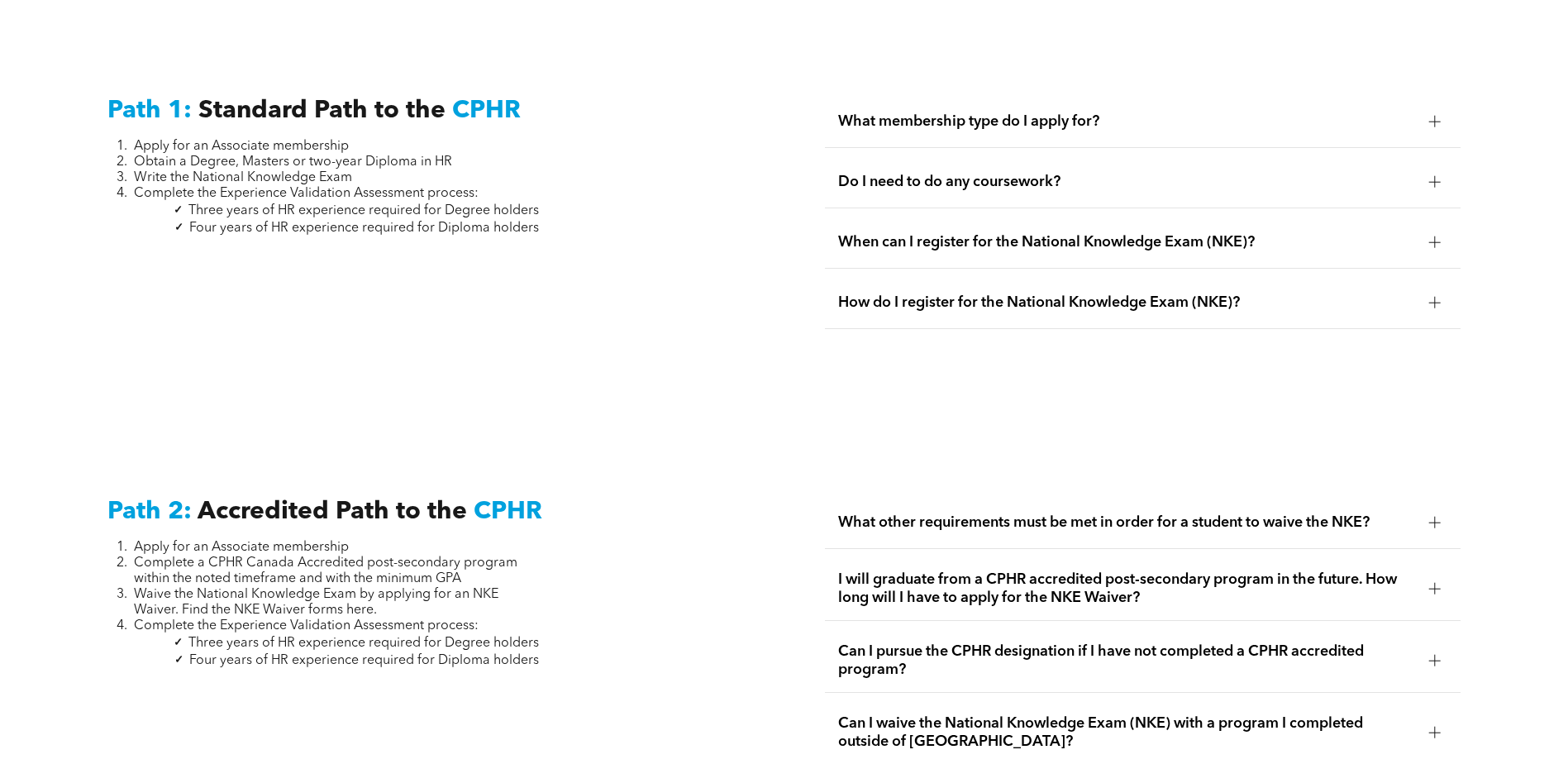
click at [949, 173] on span "Do I need to do any coursework?" at bounding box center [1127, 182] width 578 height 18
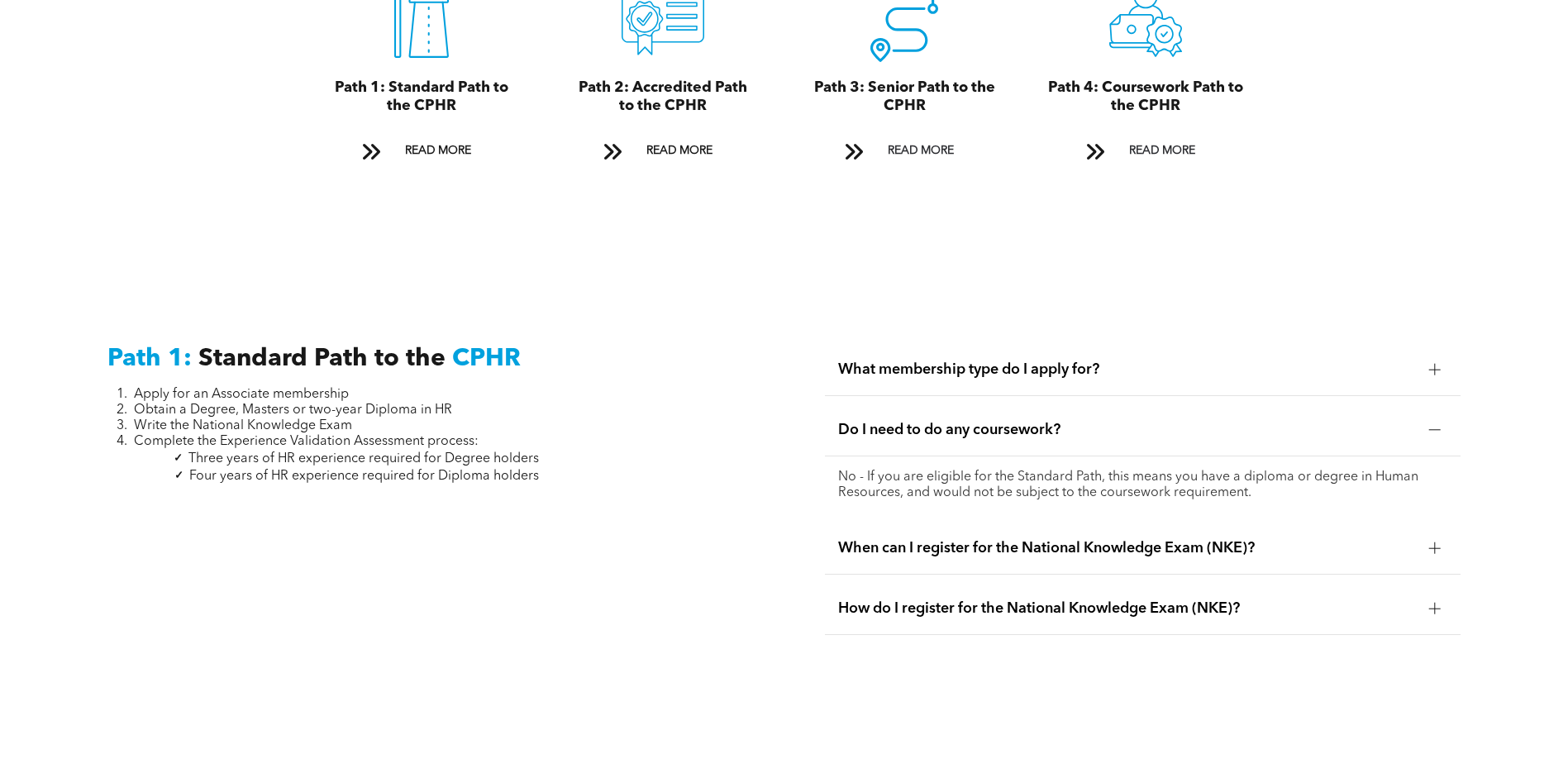
scroll to position [1803, 0]
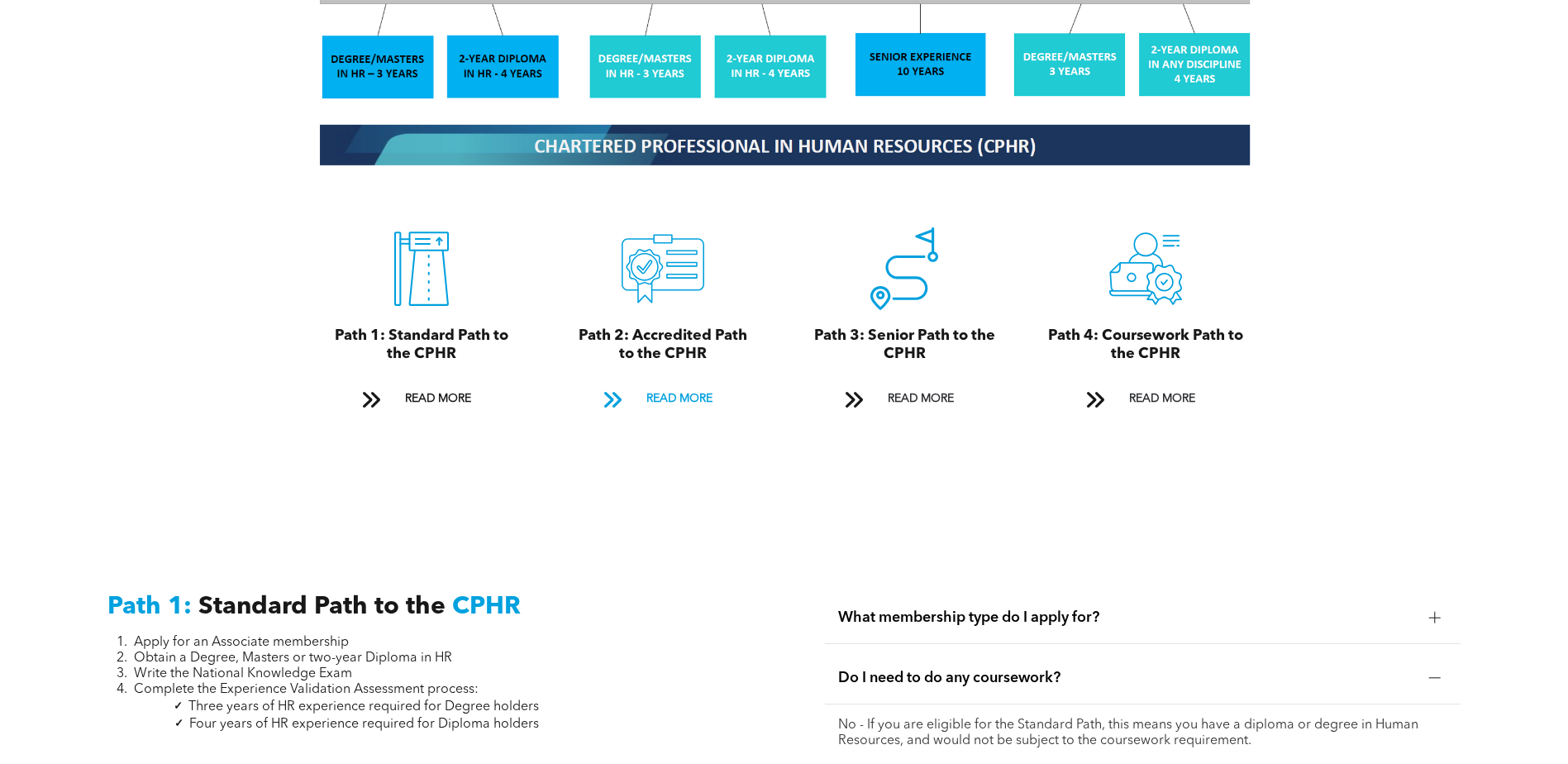
click at [665, 384] on span "READ MORE" at bounding box center [679, 399] width 78 height 31
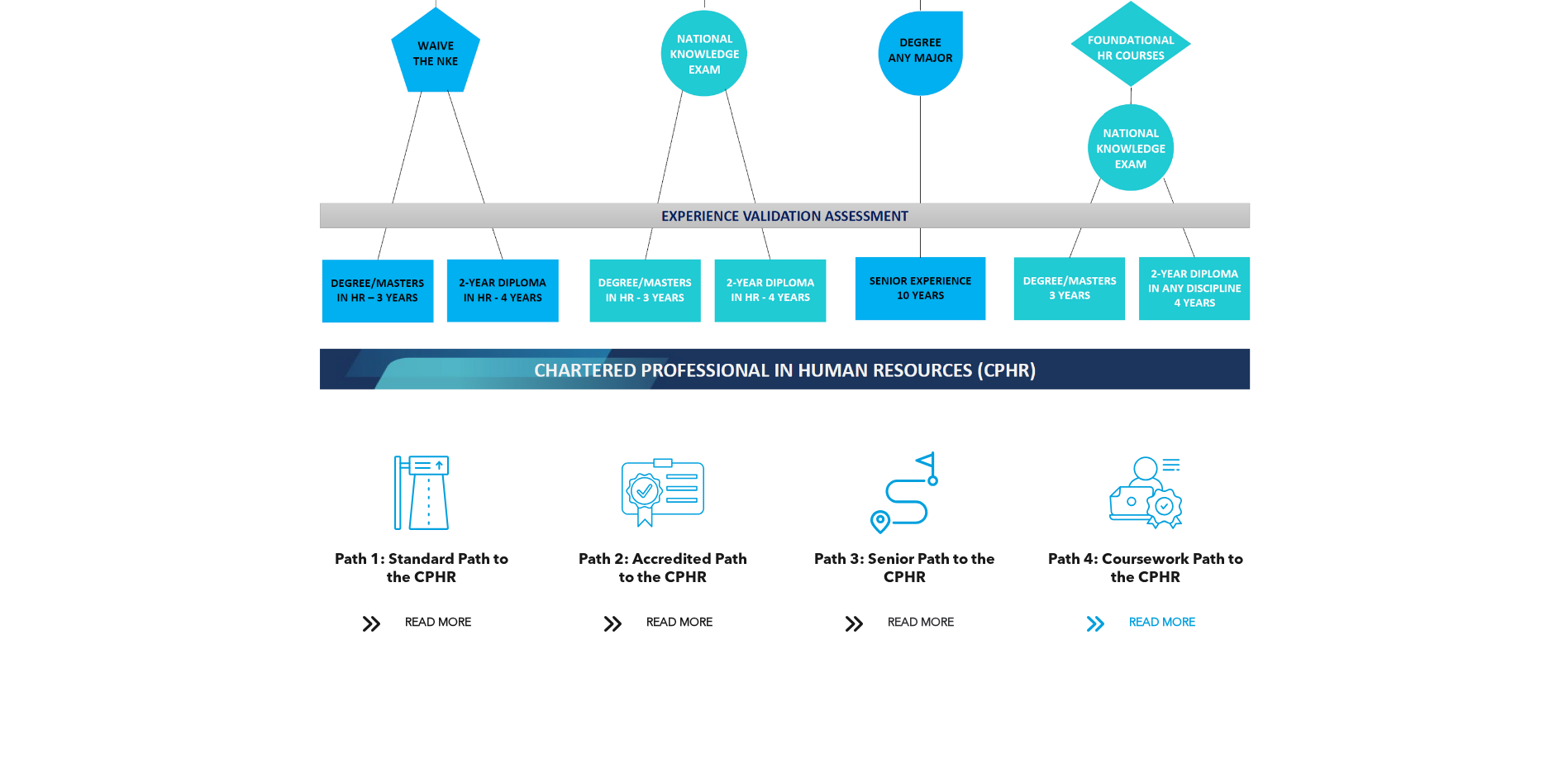
scroll to position [1668, 0]
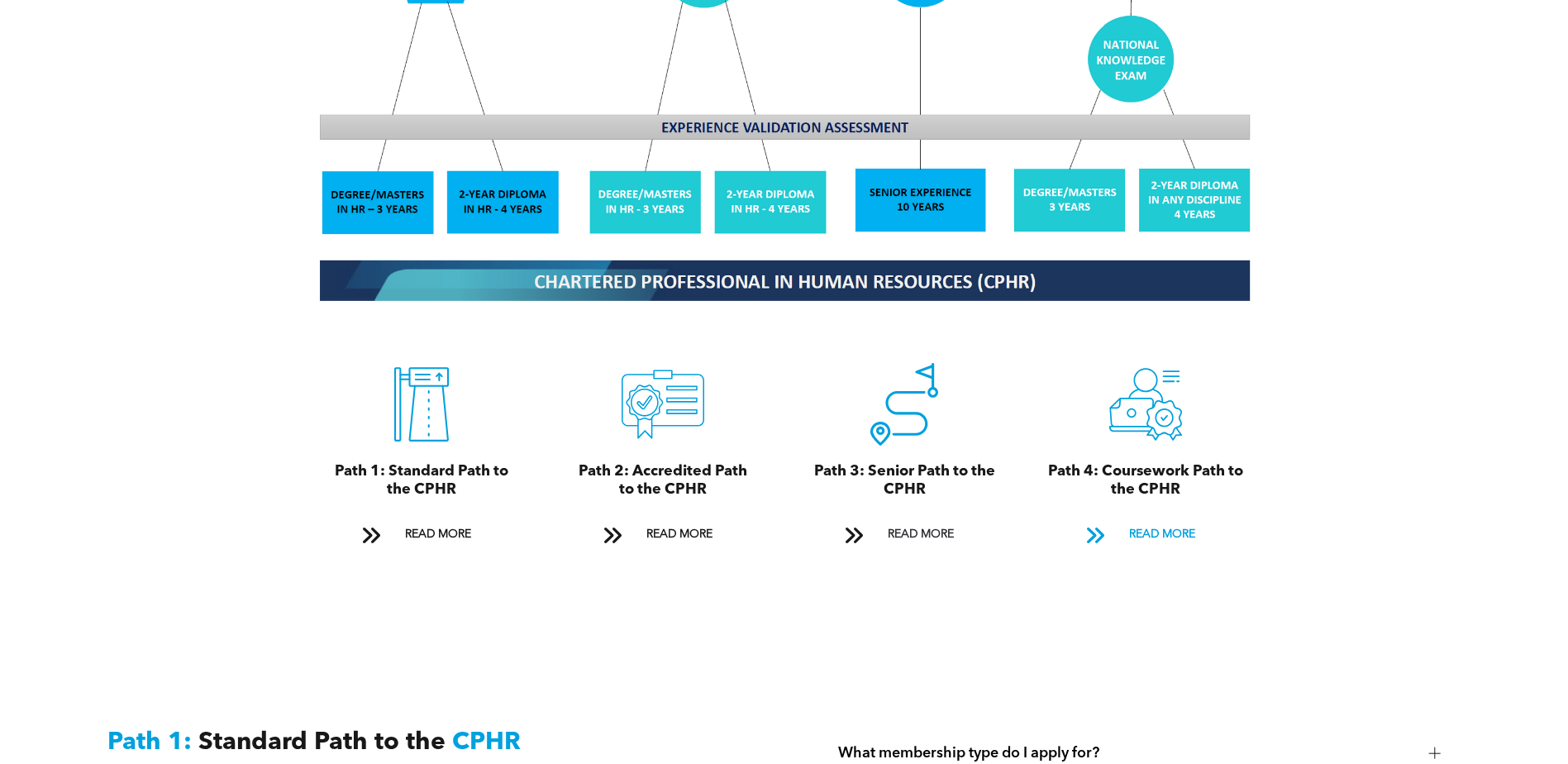
click at [1153, 519] on span "READ MORE" at bounding box center [1161, 535] width 78 height 31
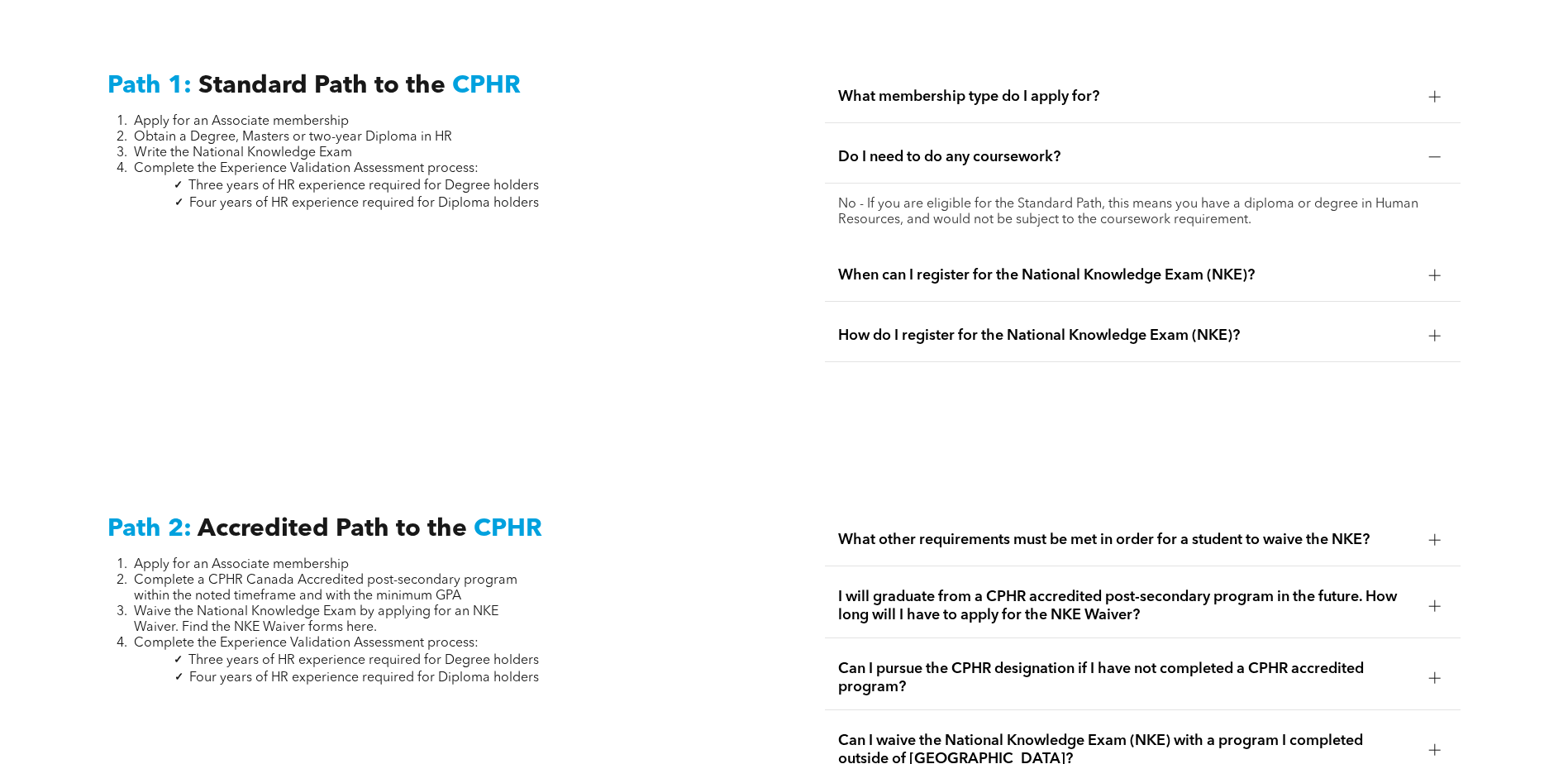
scroll to position [2295, 0]
